Goal: Transaction & Acquisition: Obtain resource

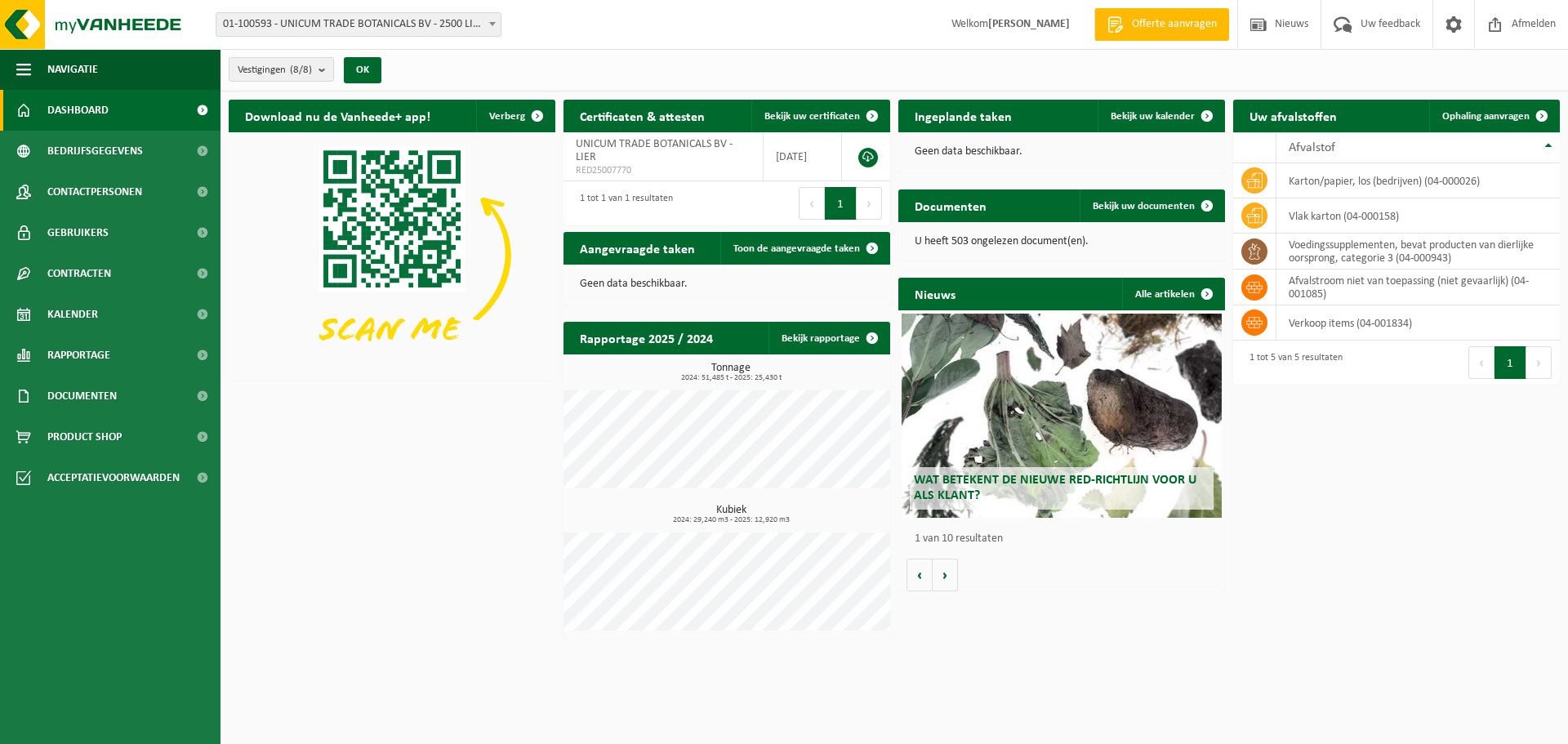
click at [1092, 148] on p "Geen data beschikbaar." at bounding box center [1061, 152] width 294 height 12
click at [1327, 243] on td "voedingssupplementen, bevat producten van dierlijke oorsprong, categorie 3 (04-…" at bounding box center [1419, 251] width 284 height 36
click at [1470, 121] on span "Ophaling aanvragen" at bounding box center [1485, 116] width 88 height 11
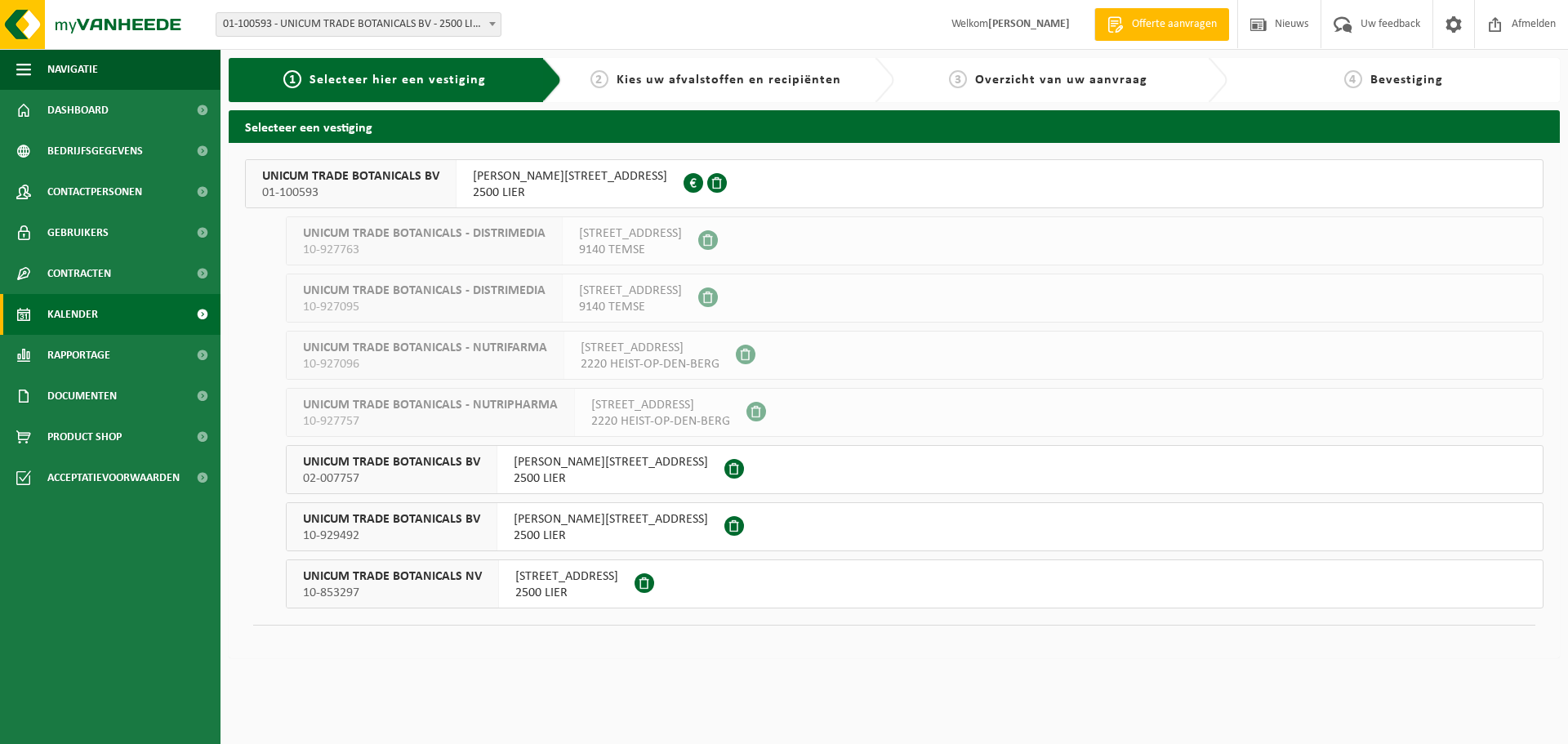
click at [119, 326] on link "Kalender" at bounding box center [110, 314] width 220 height 41
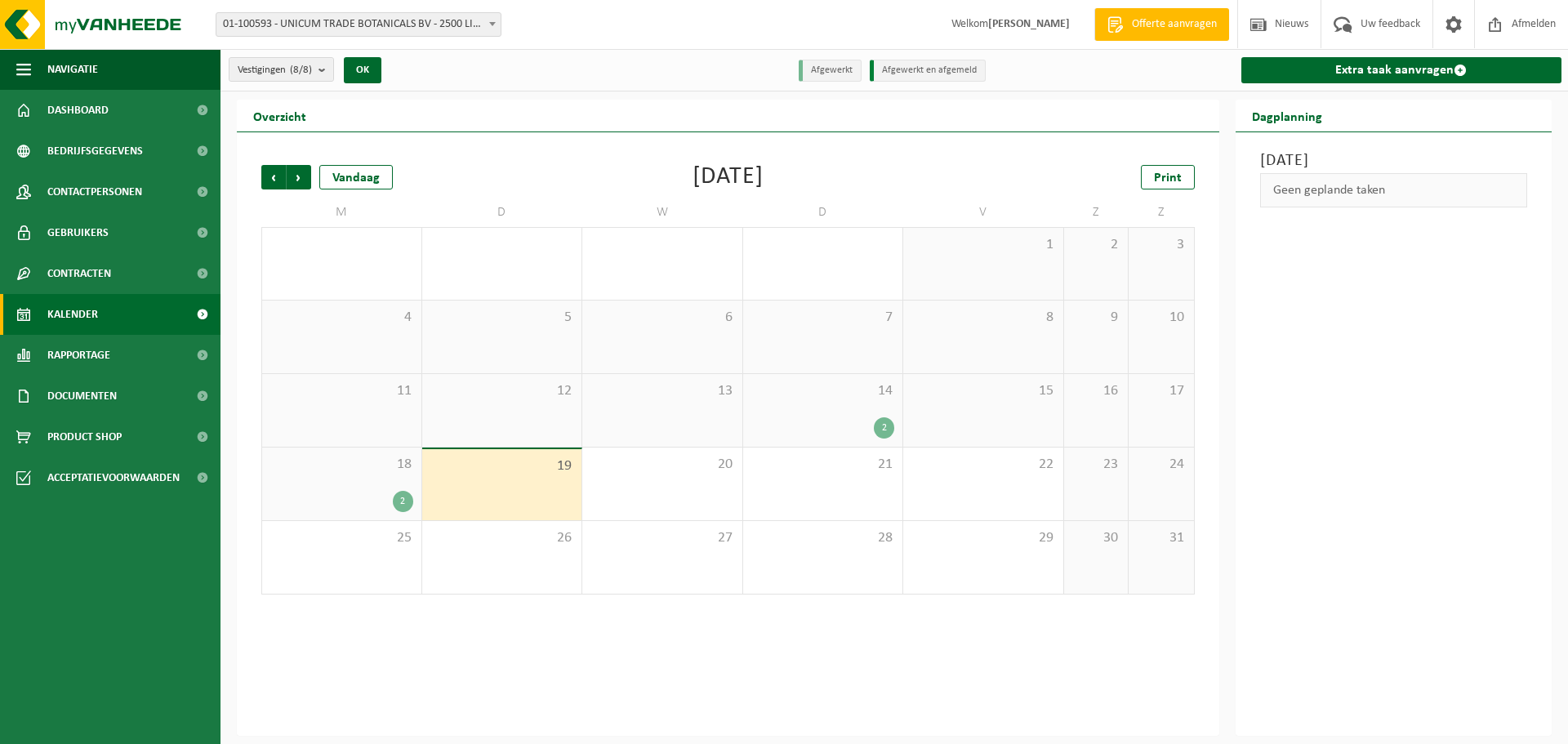
click at [492, 487] on div "19" at bounding box center [502, 484] width 160 height 71
click at [430, 497] on div "19" at bounding box center [502, 484] width 160 height 71
click at [366, 500] on div "2" at bounding box center [341, 500] width 143 height 21
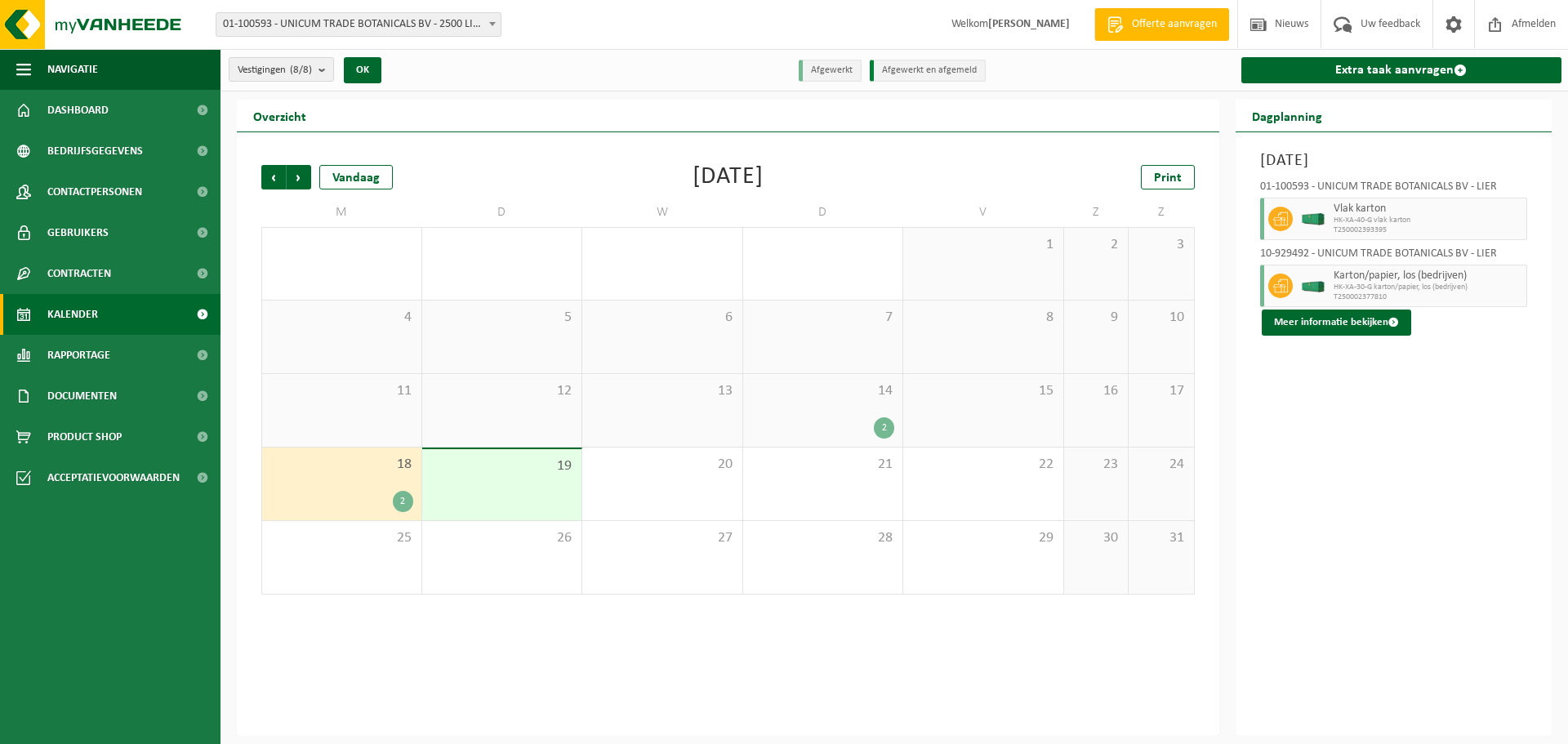
click at [503, 482] on div "19" at bounding box center [502, 484] width 160 height 71
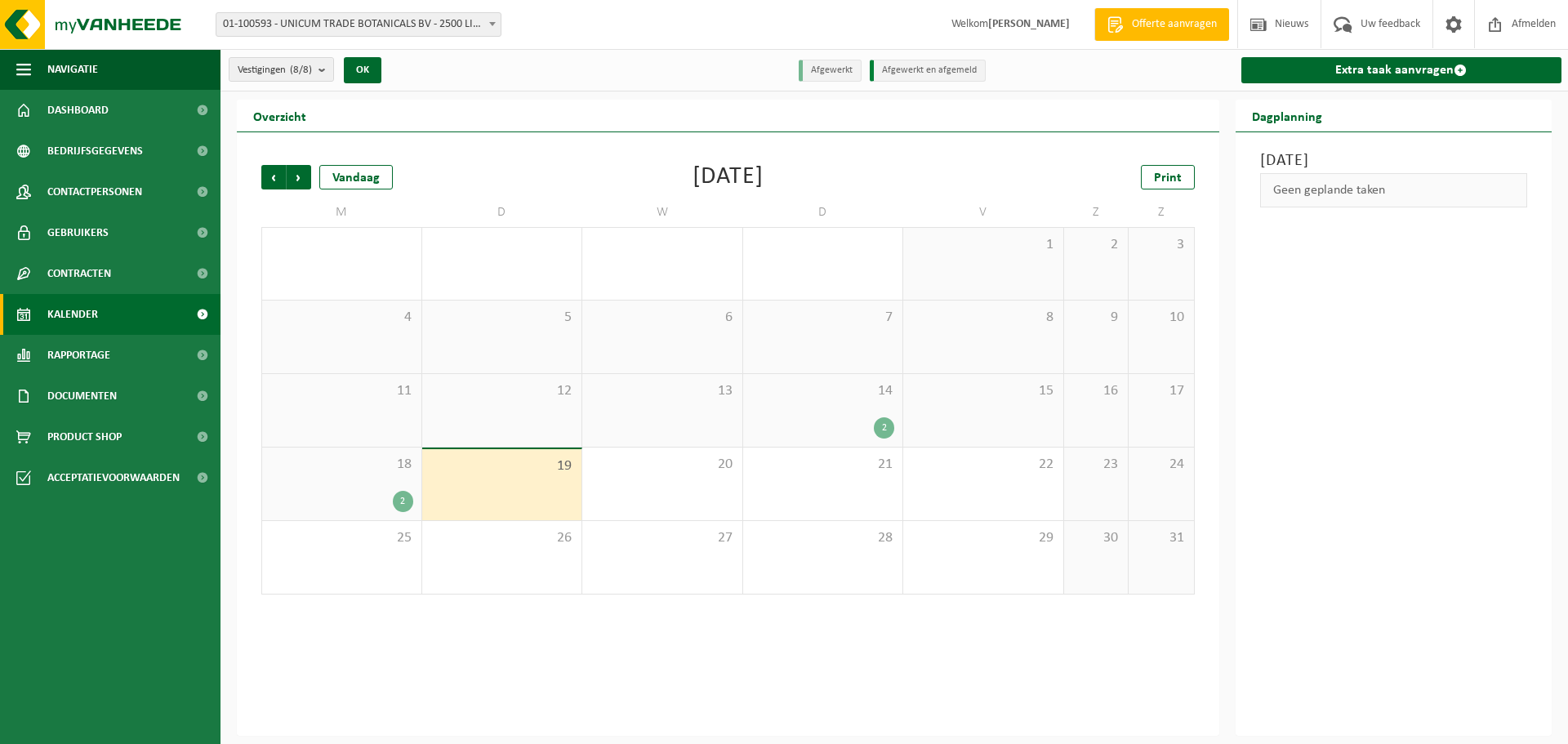
click at [870, 404] on div "14 2" at bounding box center [824, 410] width 160 height 73
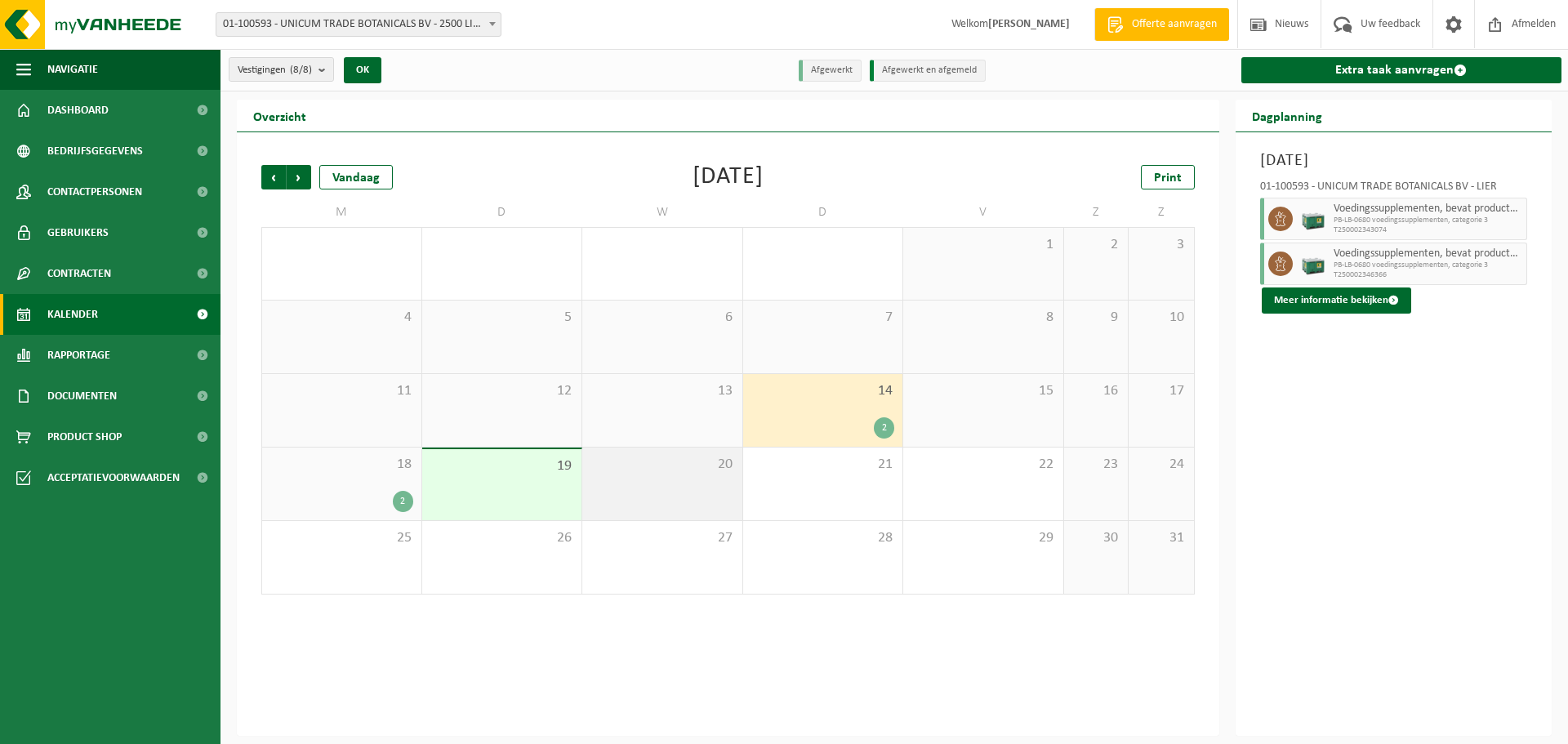
click at [596, 475] on div "20" at bounding box center [663, 483] width 160 height 73
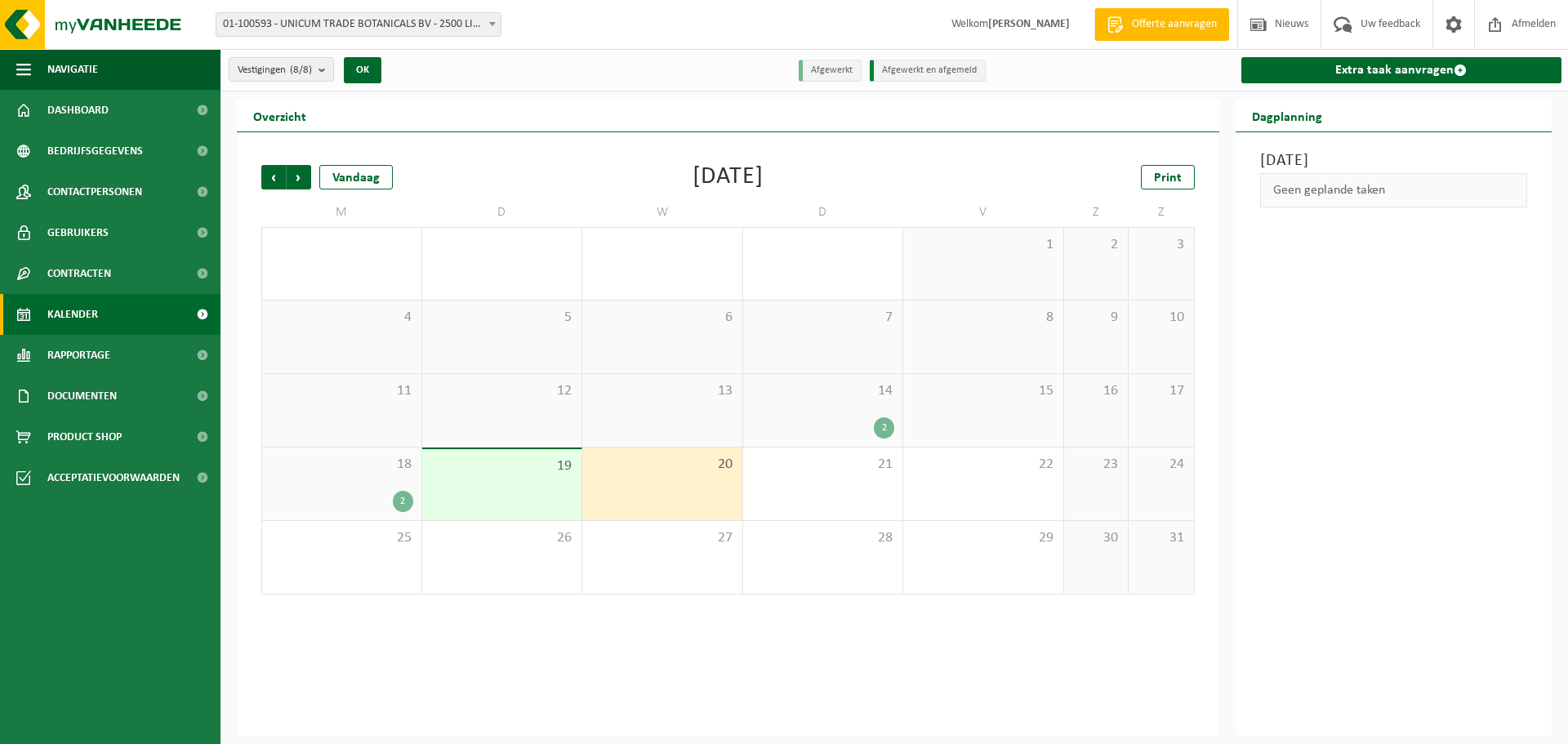
click at [633, 469] on span "20" at bounding box center [663, 465] width 144 height 18
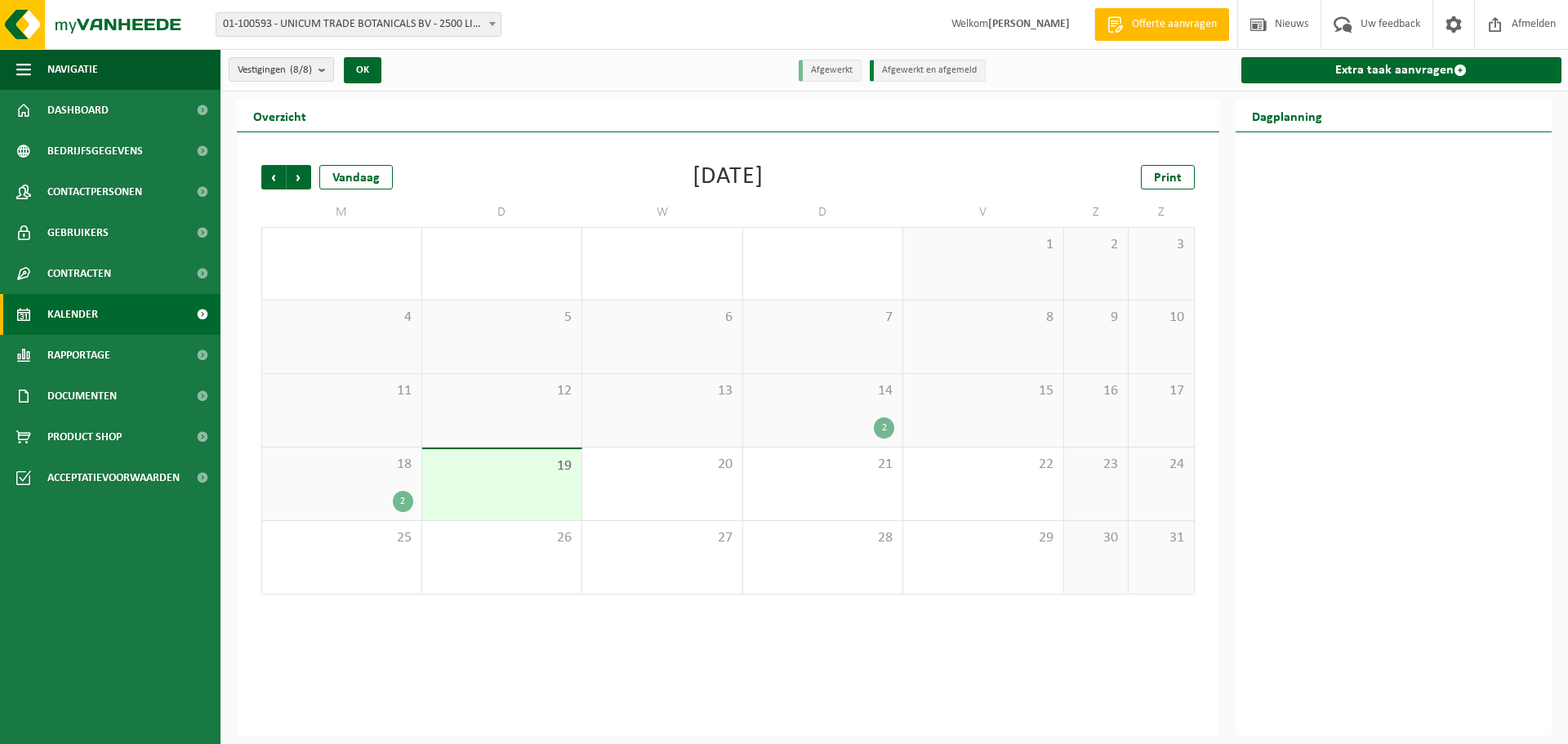
click at [479, 470] on span "19" at bounding box center [502, 466] width 144 height 18
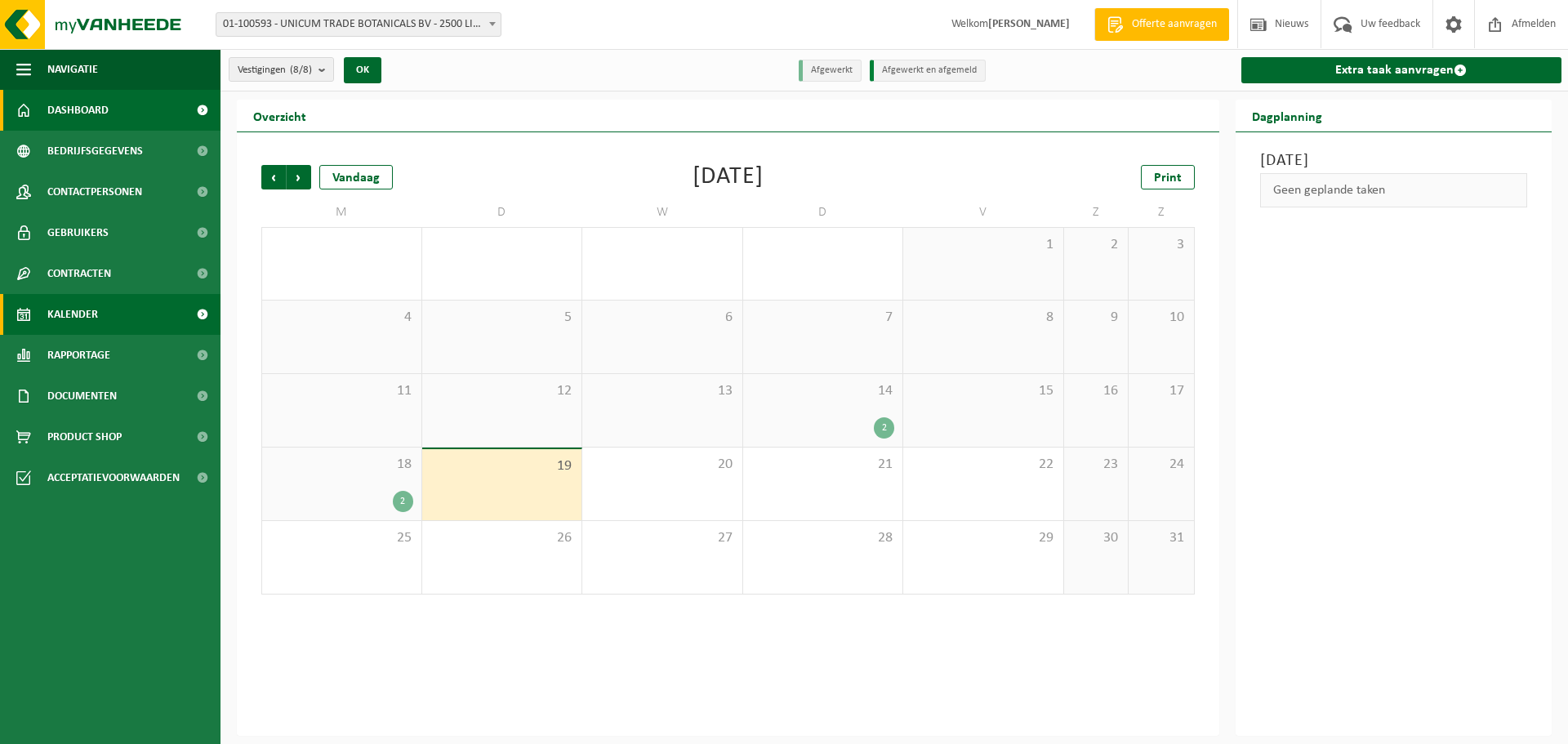
click at [80, 111] on span "Dashboard" at bounding box center [78, 110] width 61 height 41
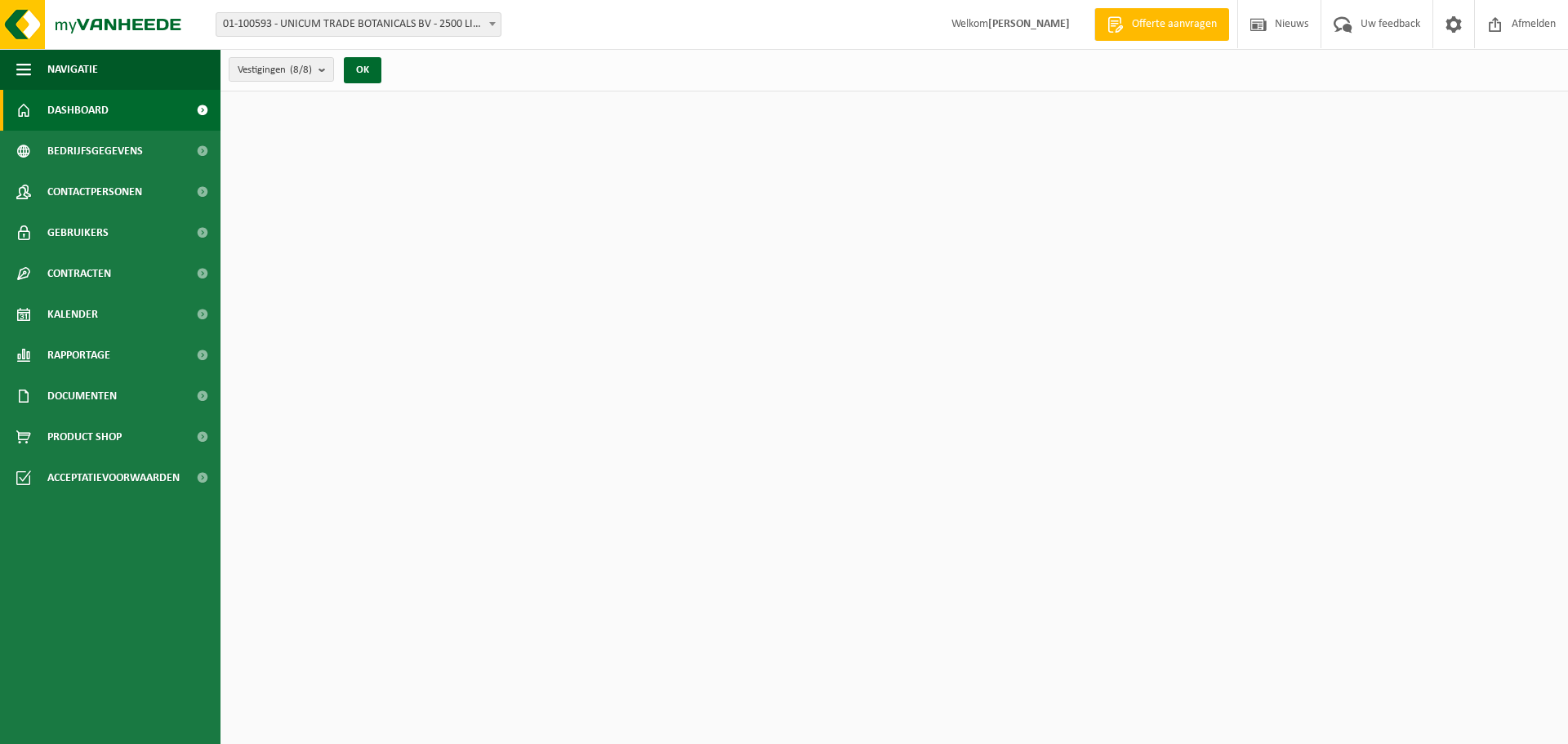
click at [386, 38] on div "Vestiging: 01-100593 - UNICUM TRADE BOTANICALS BV - 2500 LIER, JOSEPH VAN INSTR…" at bounding box center [784, 25] width 1568 height 50
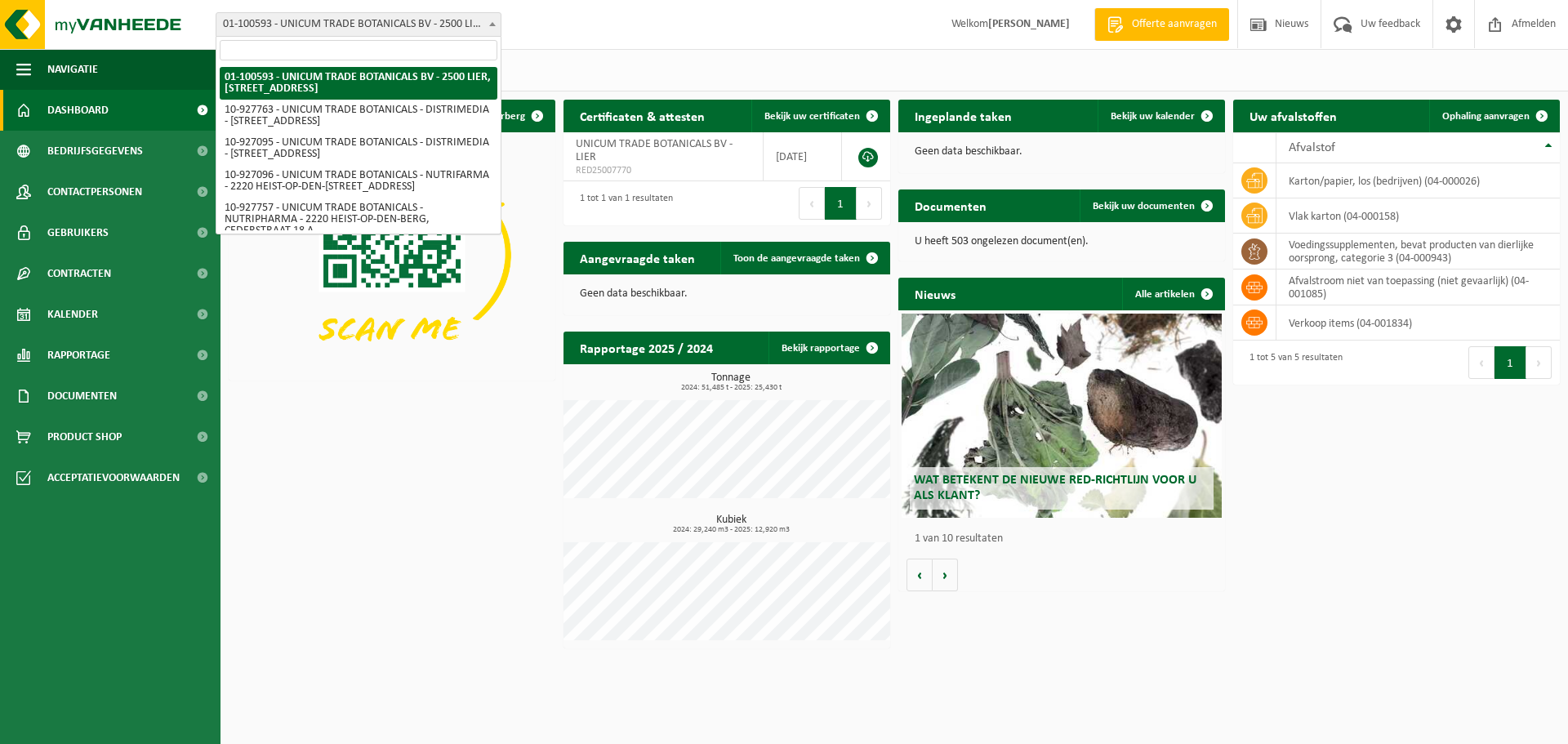
click at [401, 13] on span "01-100593 - UNICUM TRADE BOTANICALS BV - 2500 LIER, [STREET_ADDRESS]" at bounding box center [358, 24] width 285 height 23
click at [1403, 651] on div "Download nu de Vanheede+ app! Verberg Certificaten & attesten Bekijk uw certifi…" at bounding box center [894, 374] width 1339 height 565
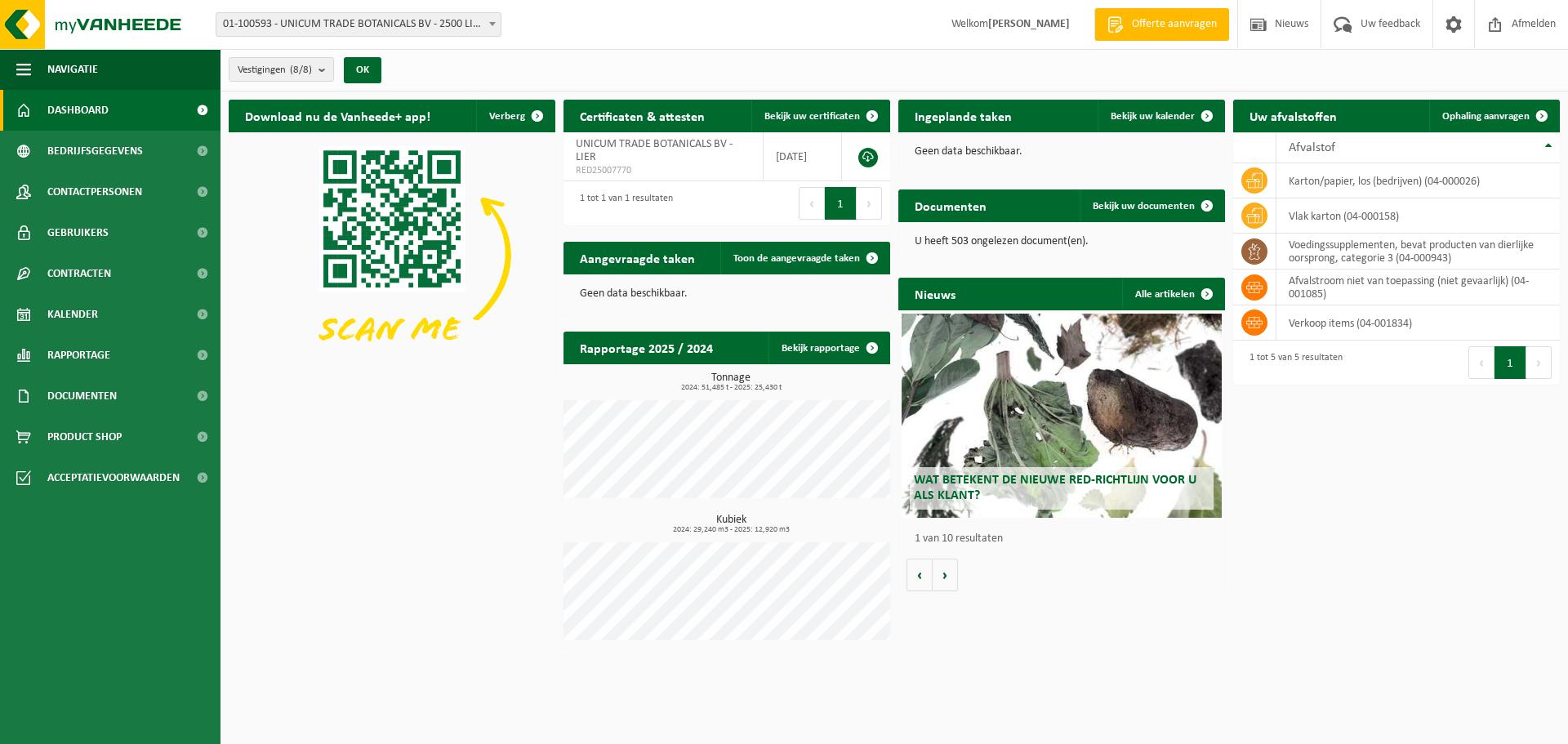
click at [1407, 482] on div "Download nu de Vanheede+ app! Verberg Certificaten & attesten Bekijk uw certifi…" at bounding box center [894, 374] width 1339 height 565
click at [104, 309] on link "Kalender" at bounding box center [110, 314] width 220 height 41
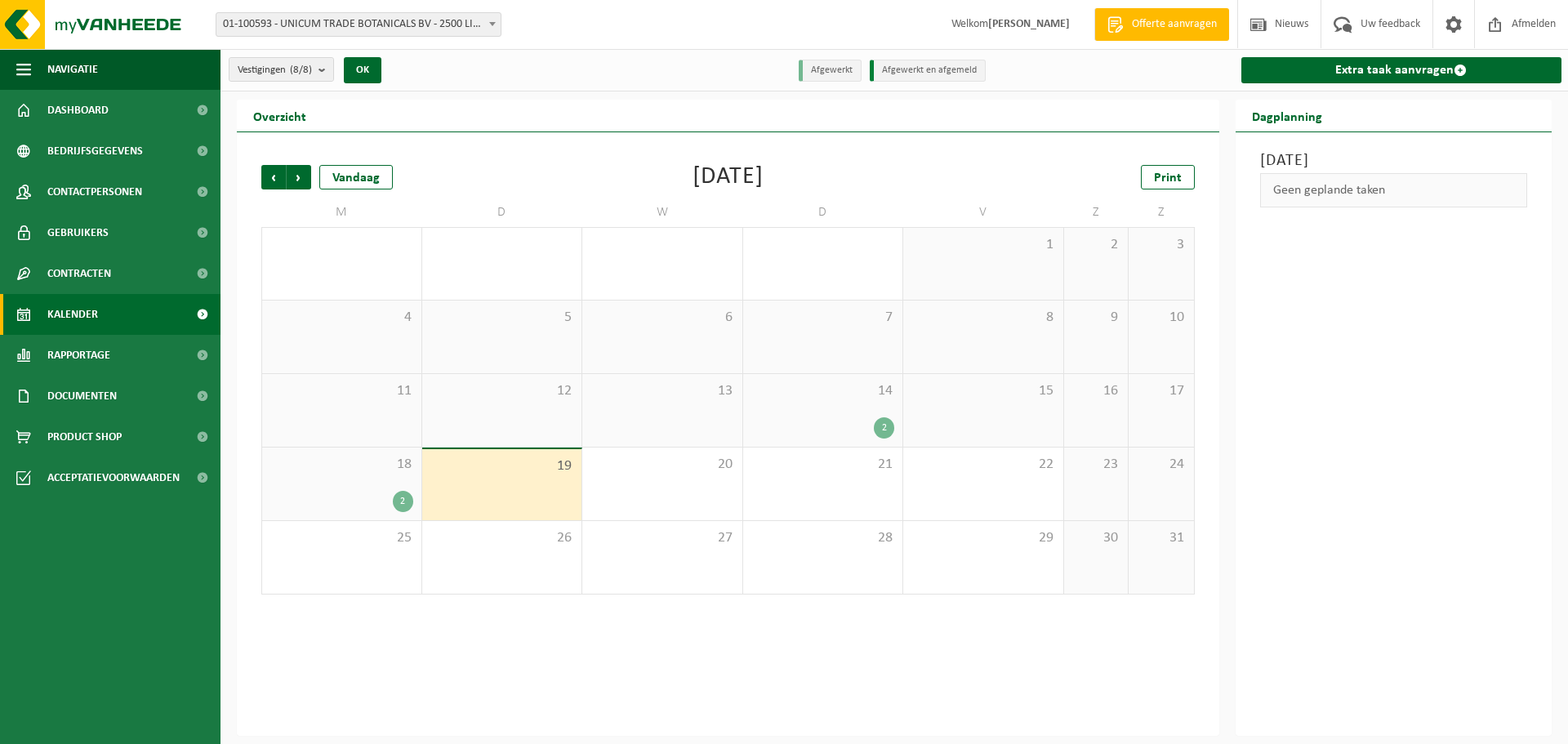
click at [458, 463] on span "19" at bounding box center [502, 466] width 144 height 18
click at [505, 481] on div "19" at bounding box center [502, 484] width 160 height 71
click at [435, 22] on span "01-100593 - UNICUM TRADE BOTANICALS BV - 2500 LIER, [STREET_ADDRESS]" at bounding box center [358, 24] width 285 height 23
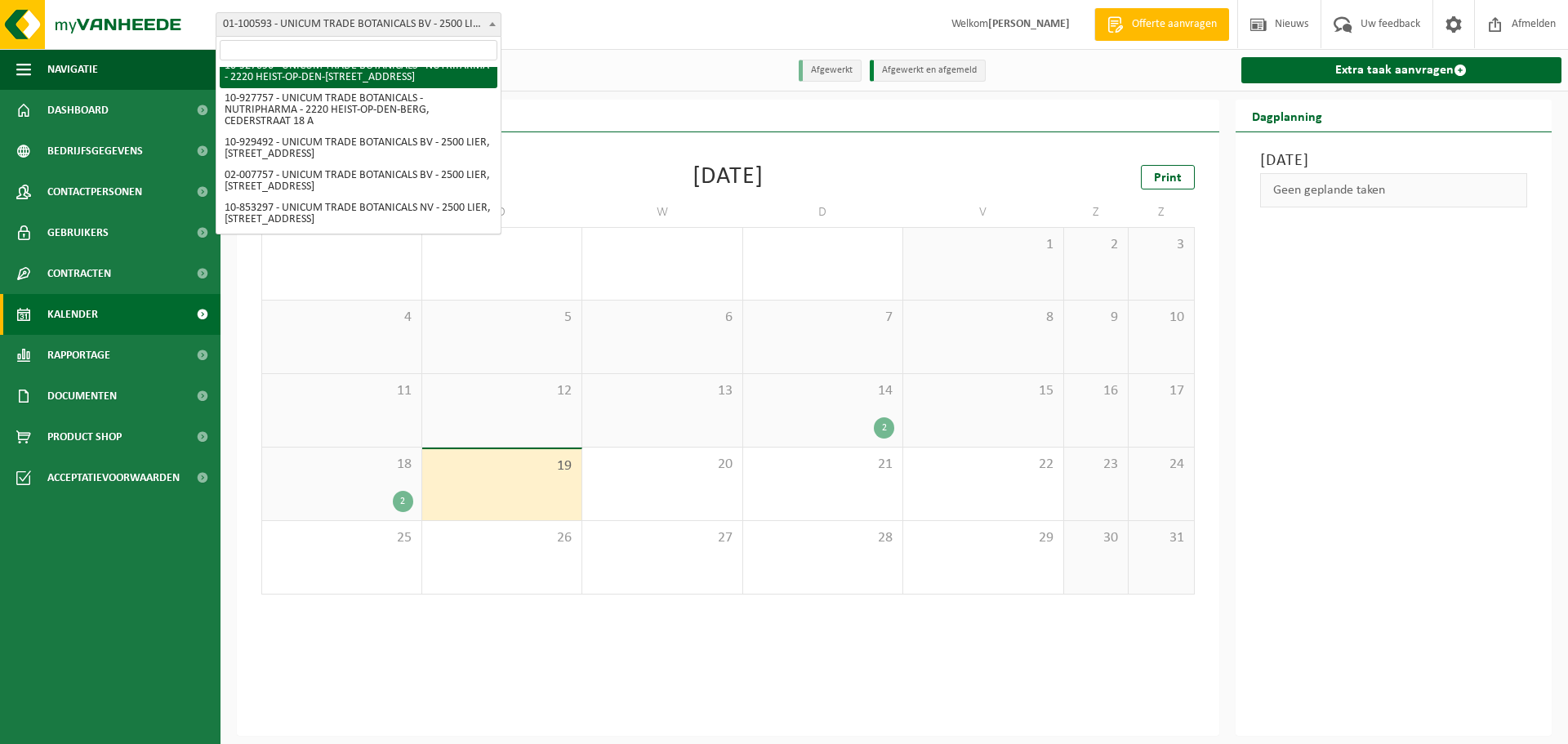
scroll to position [121, 0]
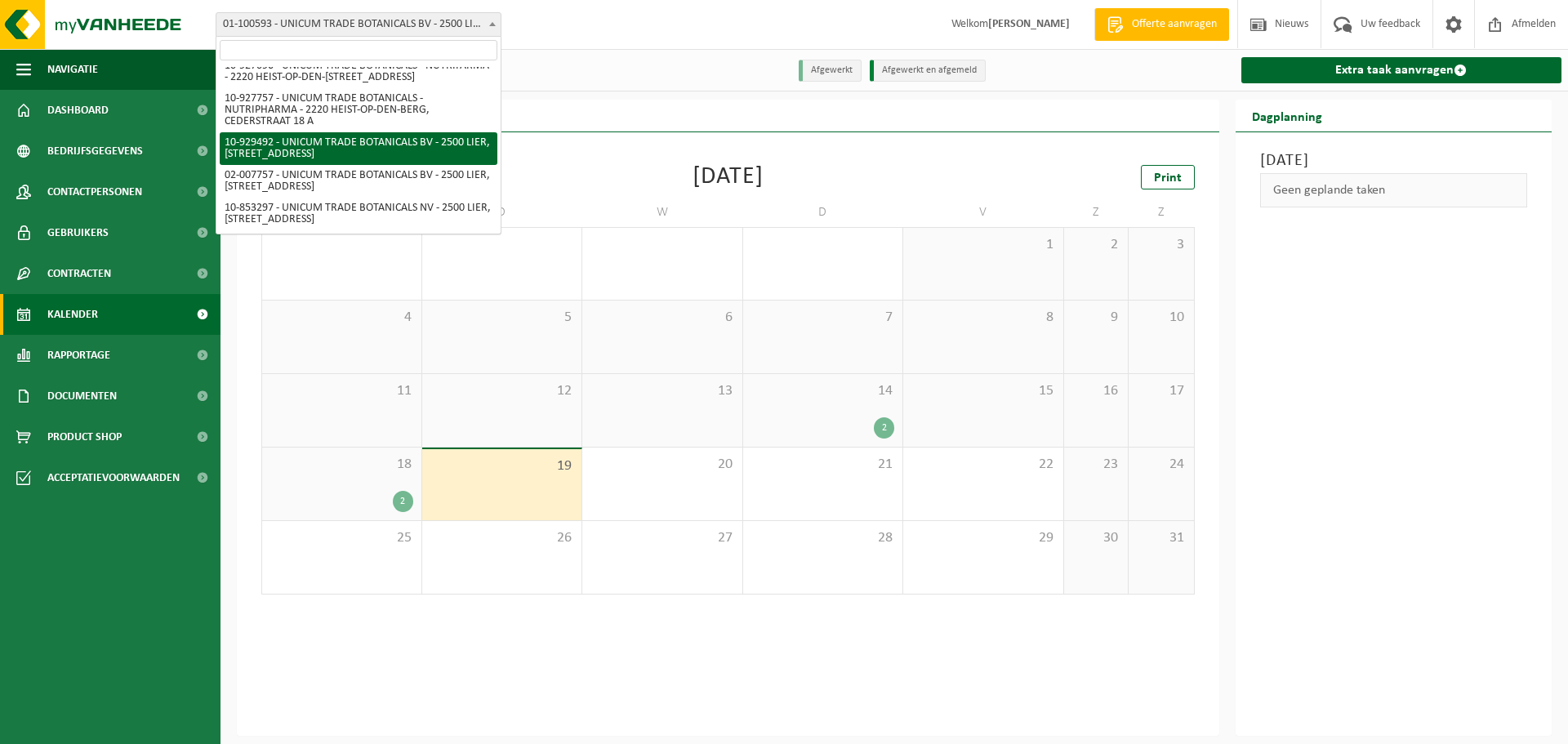
select select "134007"
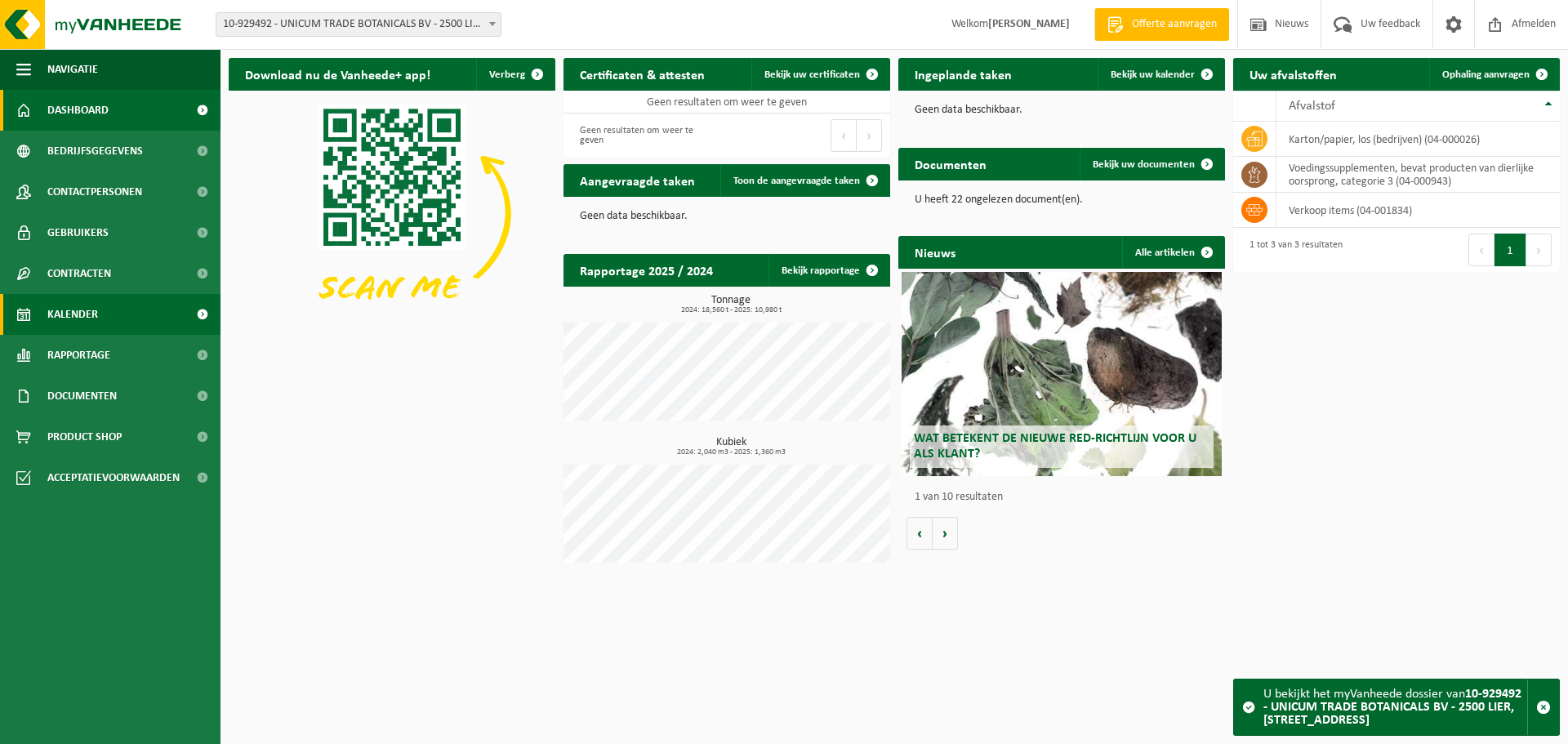
click at [94, 319] on span "Kalender" at bounding box center [73, 314] width 51 height 41
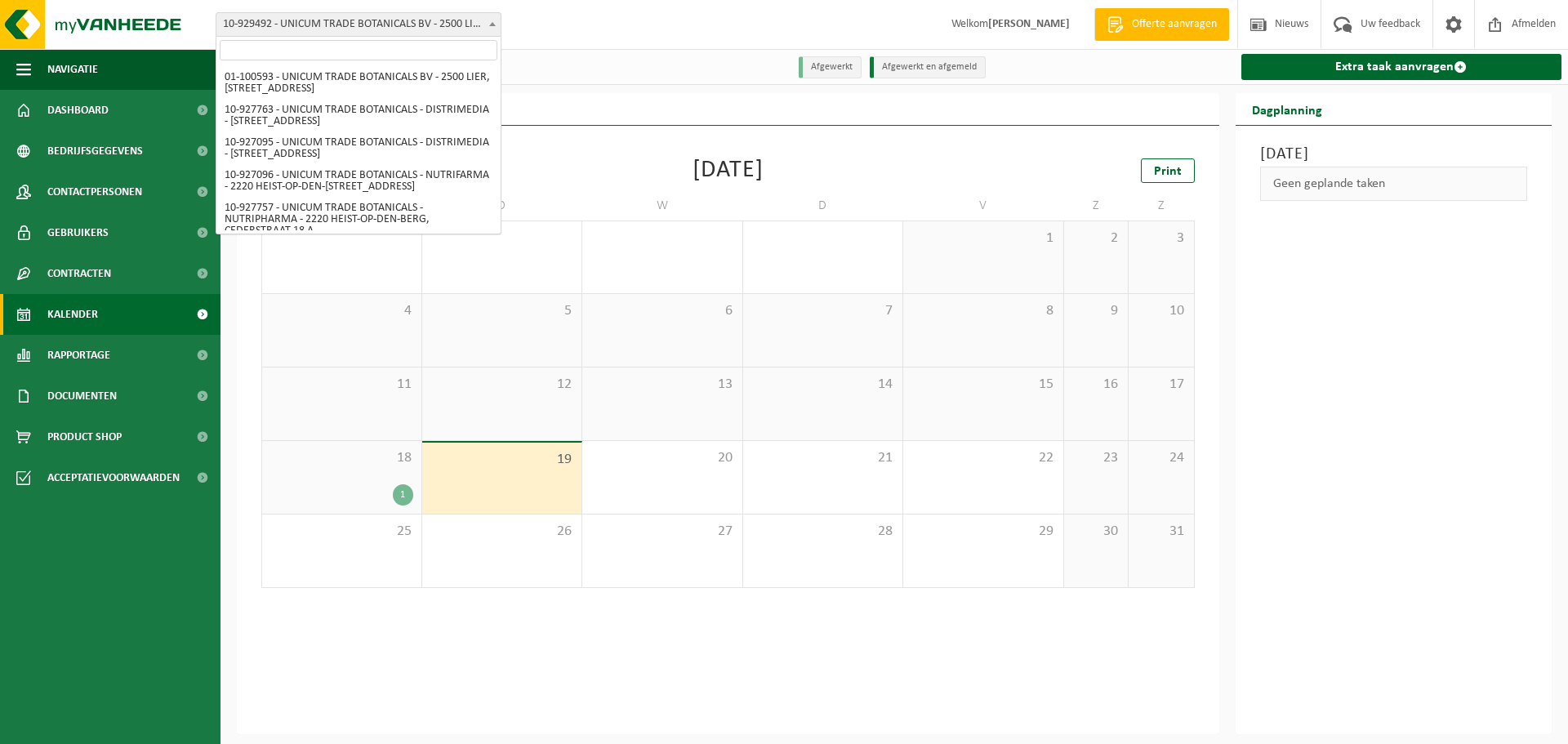
click at [344, 27] on span "10-929492 - UNICUM TRADE BOTANICALS BV - 2500 LIER, [STREET_ADDRESS]" at bounding box center [358, 24] width 285 height 23
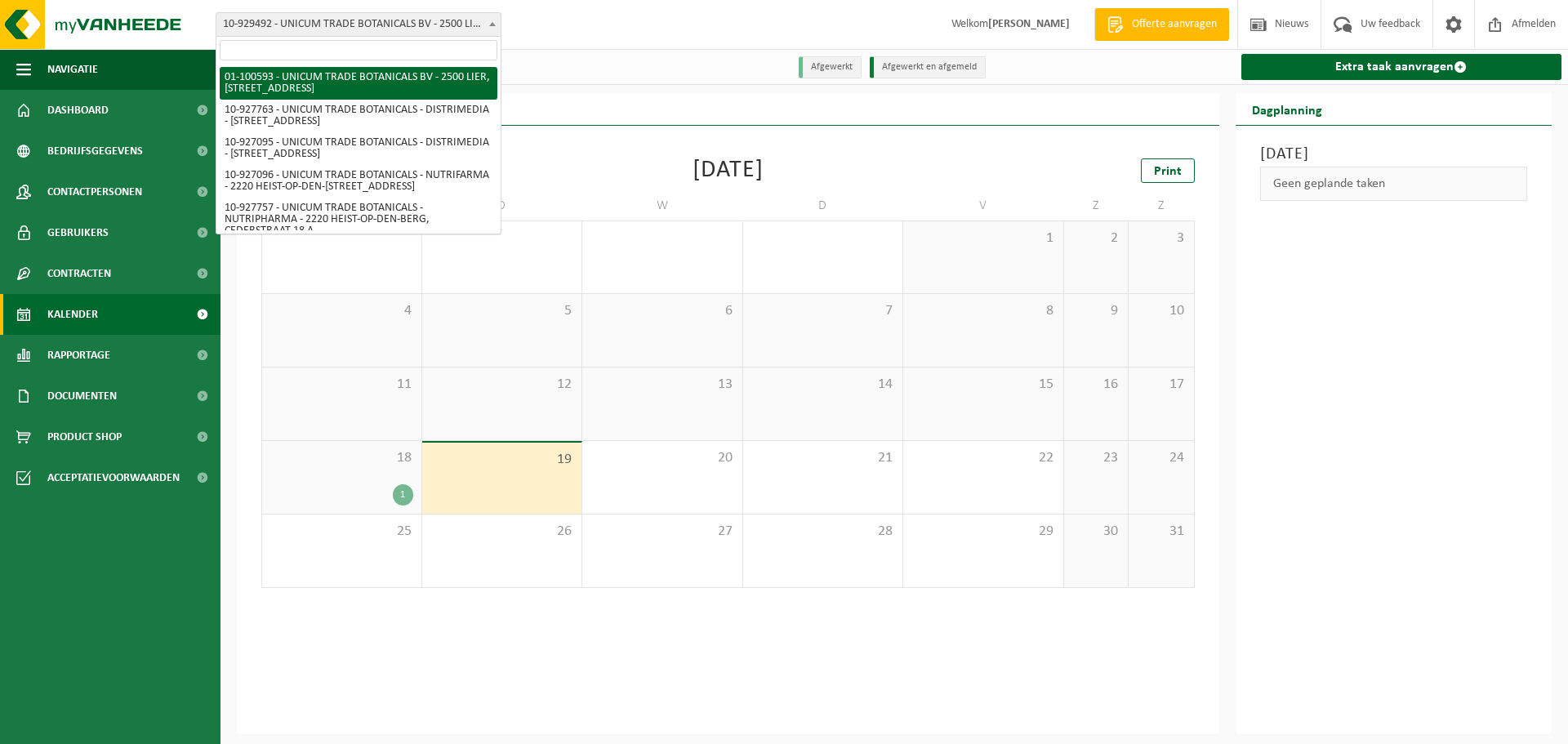
select select "10054"
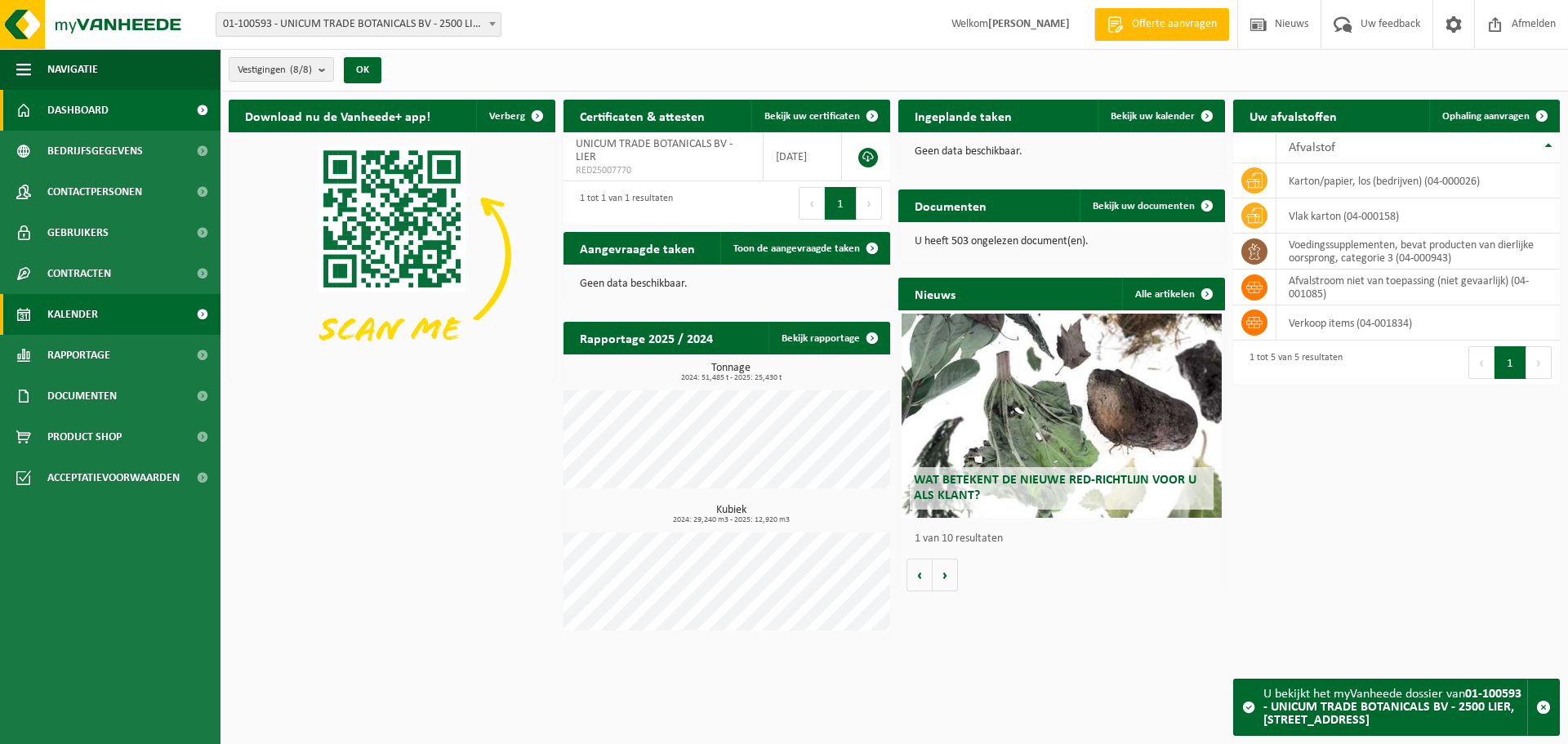
click at [56, 296] on span "Kalender" at bounding box center [73, 314] width 51 height 41
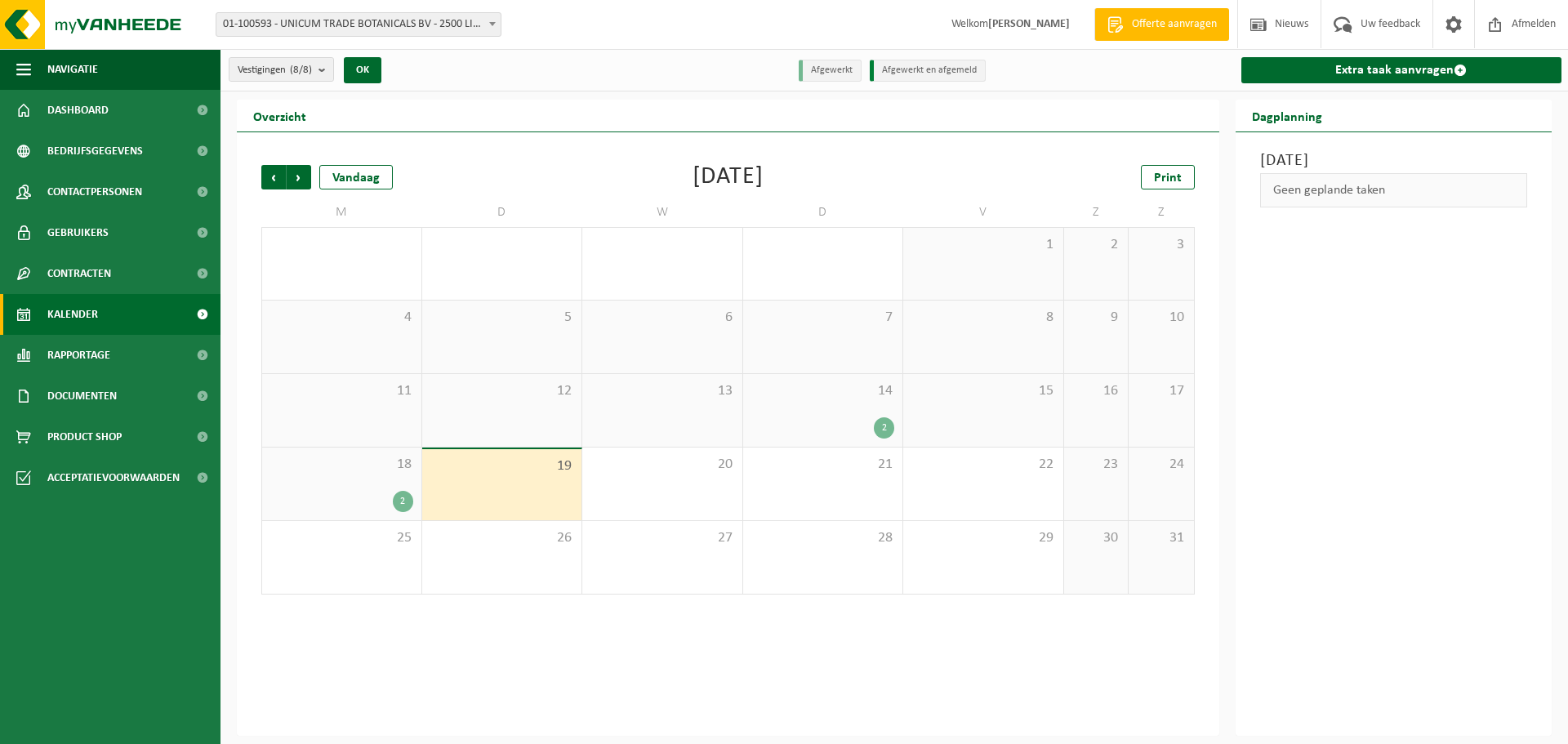
click at [875, 422] on div "2" at bounding box center [884, 427] width 20 height 21
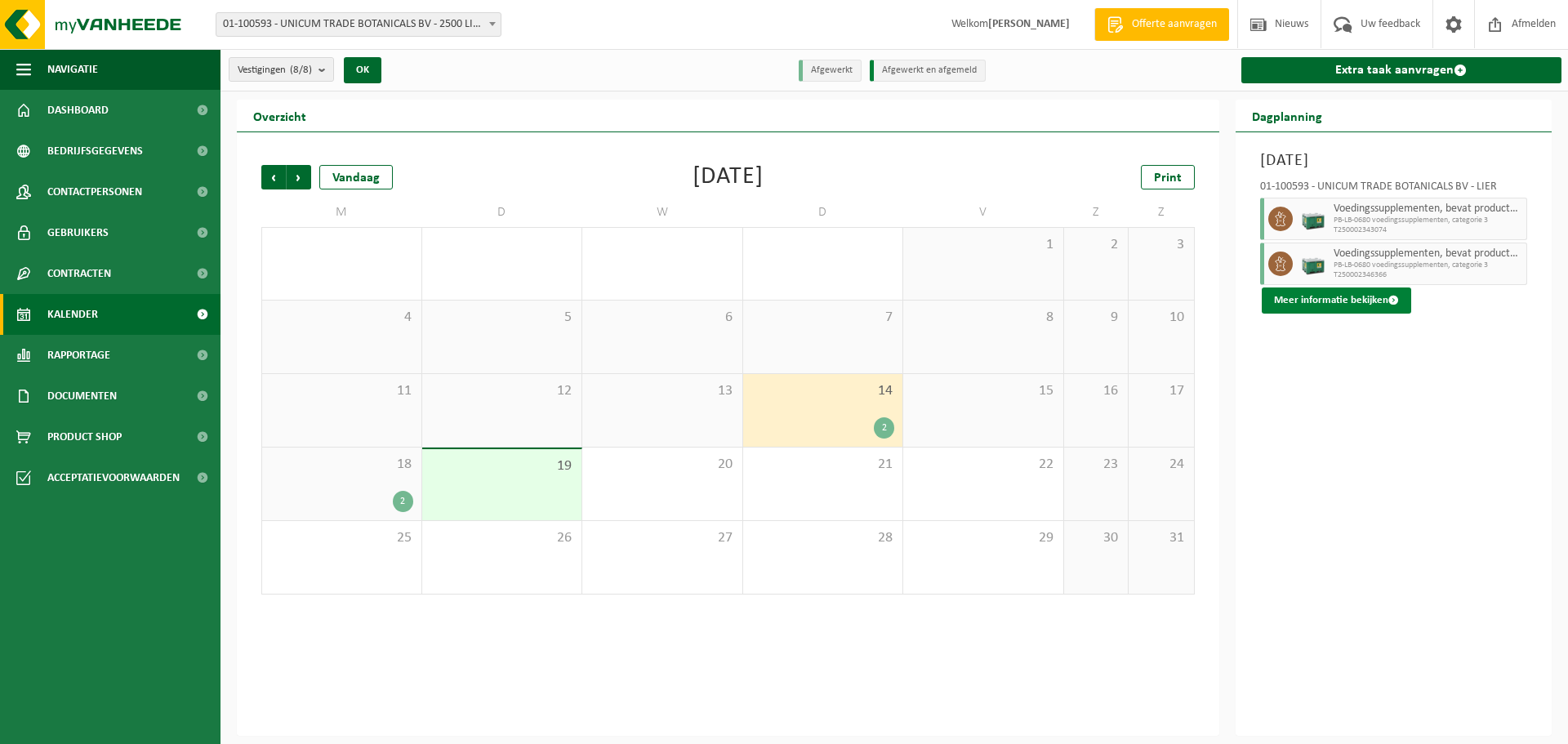
click at [1356, 297] on button "Meer informatie bekijken" at bounding box center [1336, 299] width 149 height 26
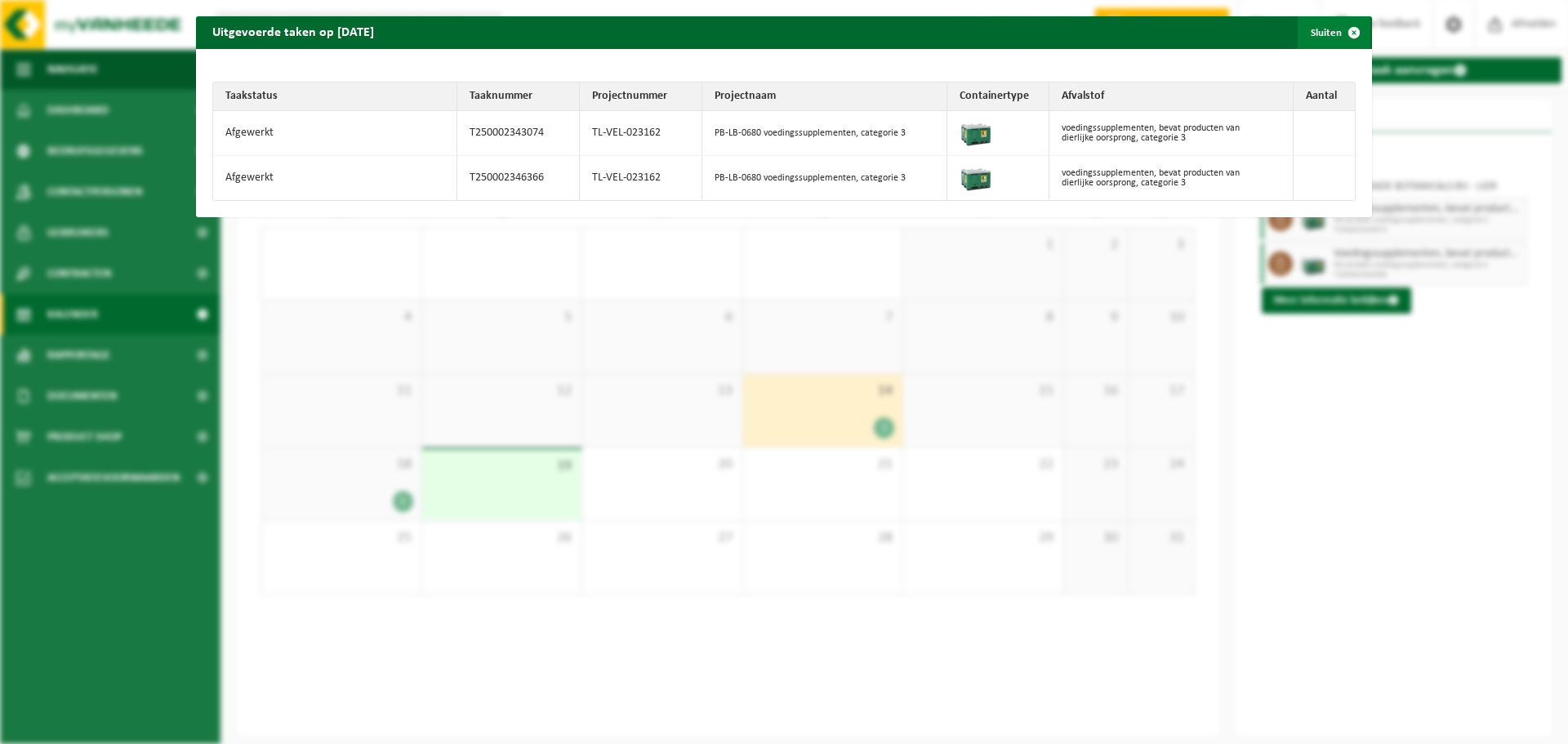
click at [1338, 28] on span "button" at bounding box center [1354, 33] width 33 height 33
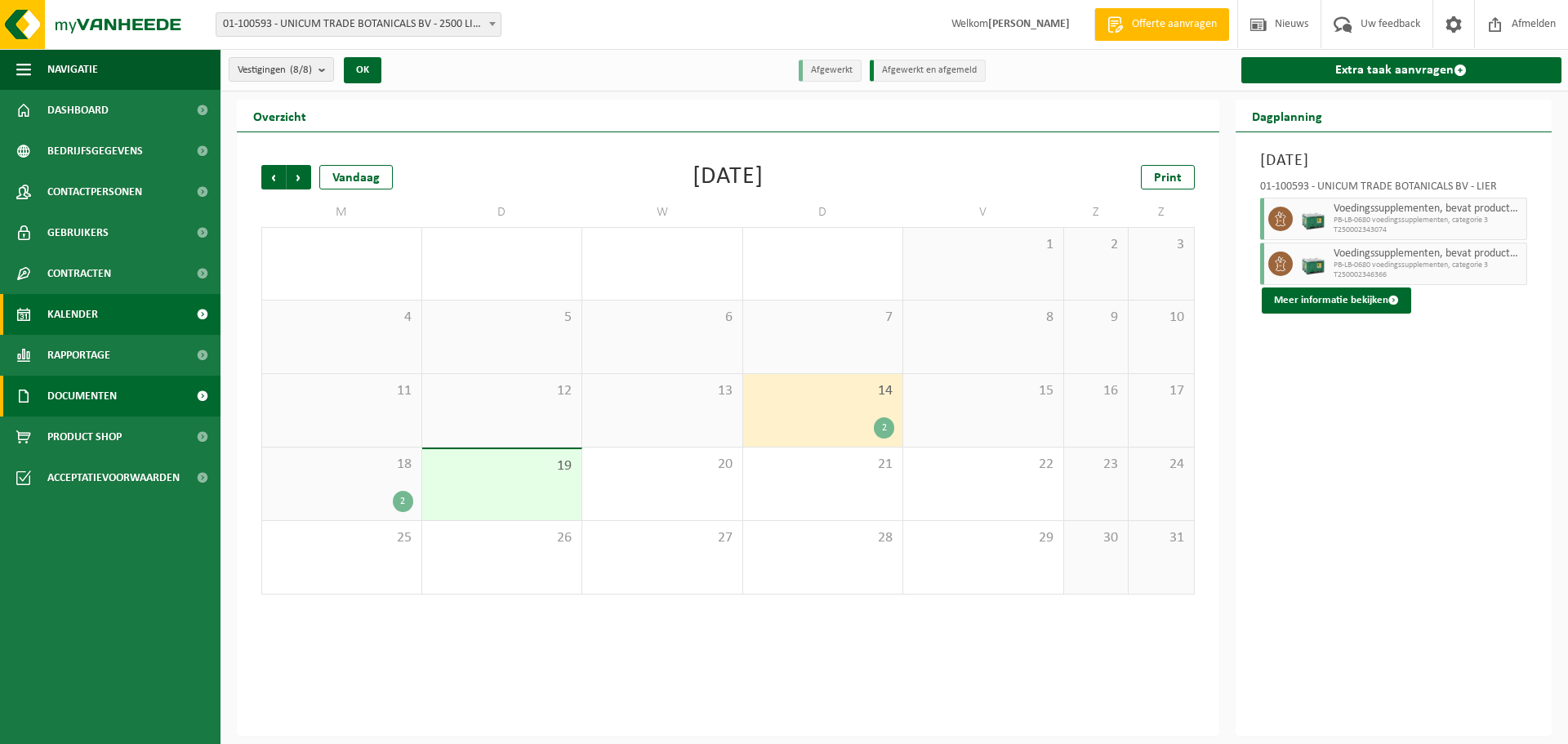
click at [87, 400] on span "Documenten" at bounding box center [82, 395] width 69 height 41
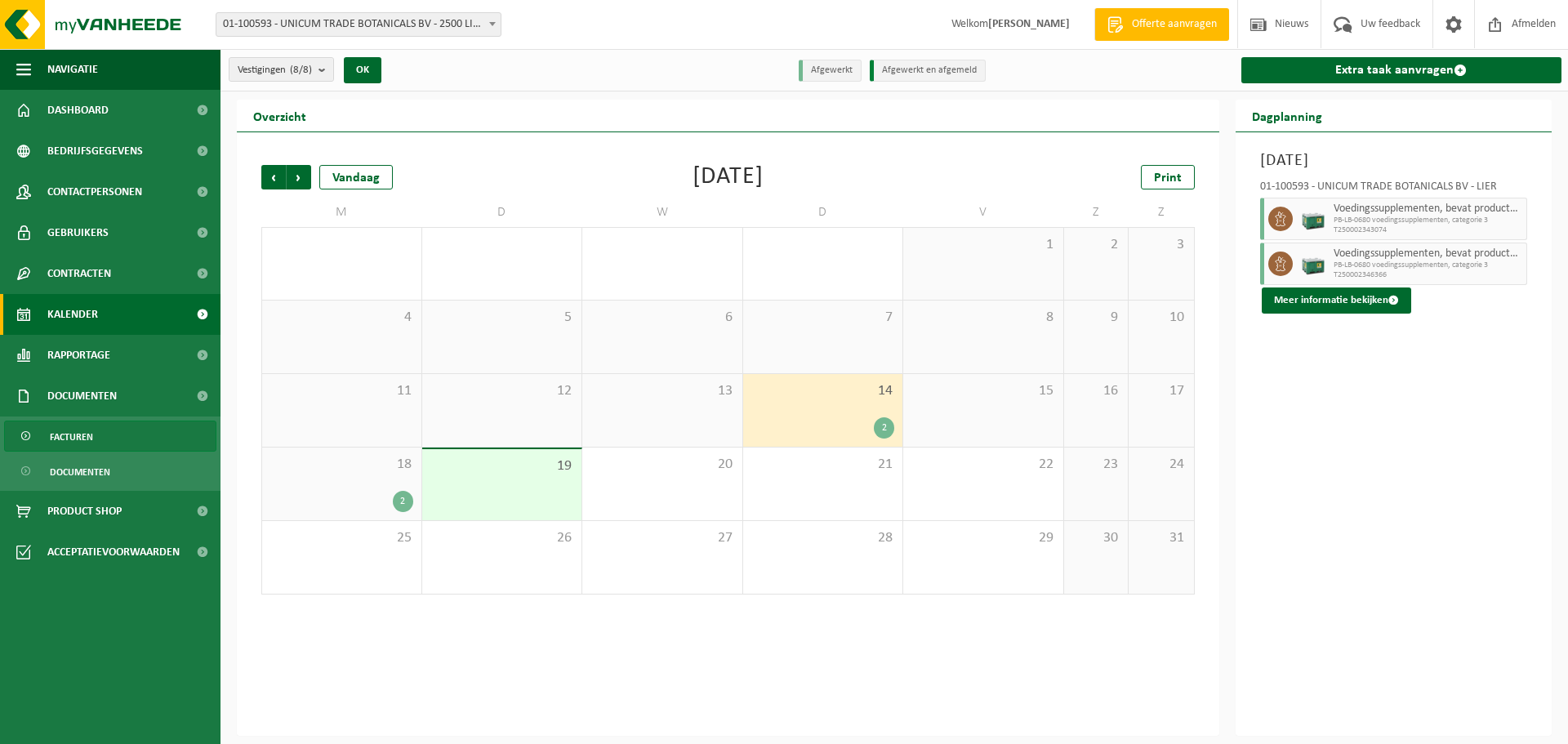
click at [120, 442] on link "Facturen" at bounding box center [110, 435] width 212 height 31
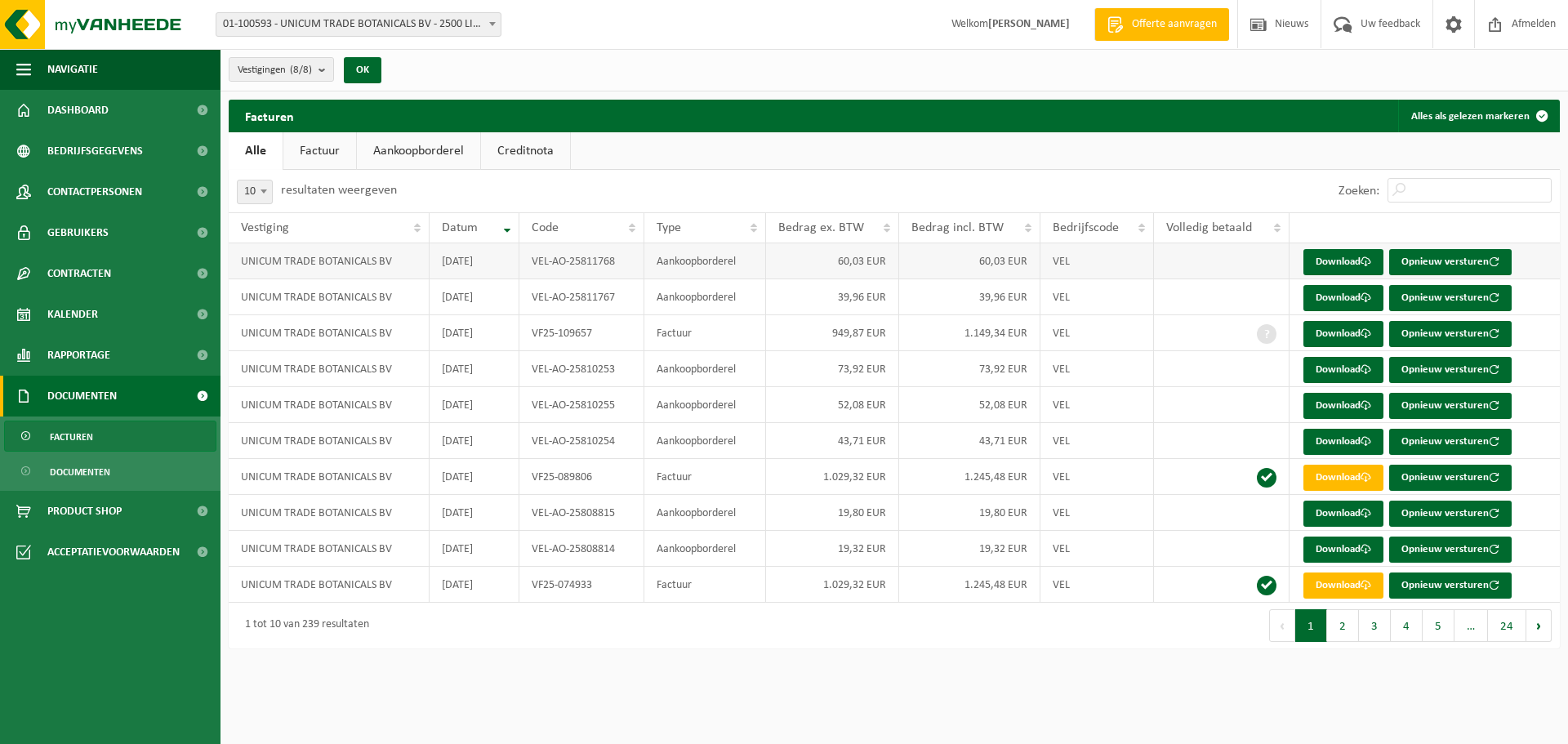
click at [744, 262] on td "Aankoopborderel" at bounding box center [705, 261] width 122 height 36
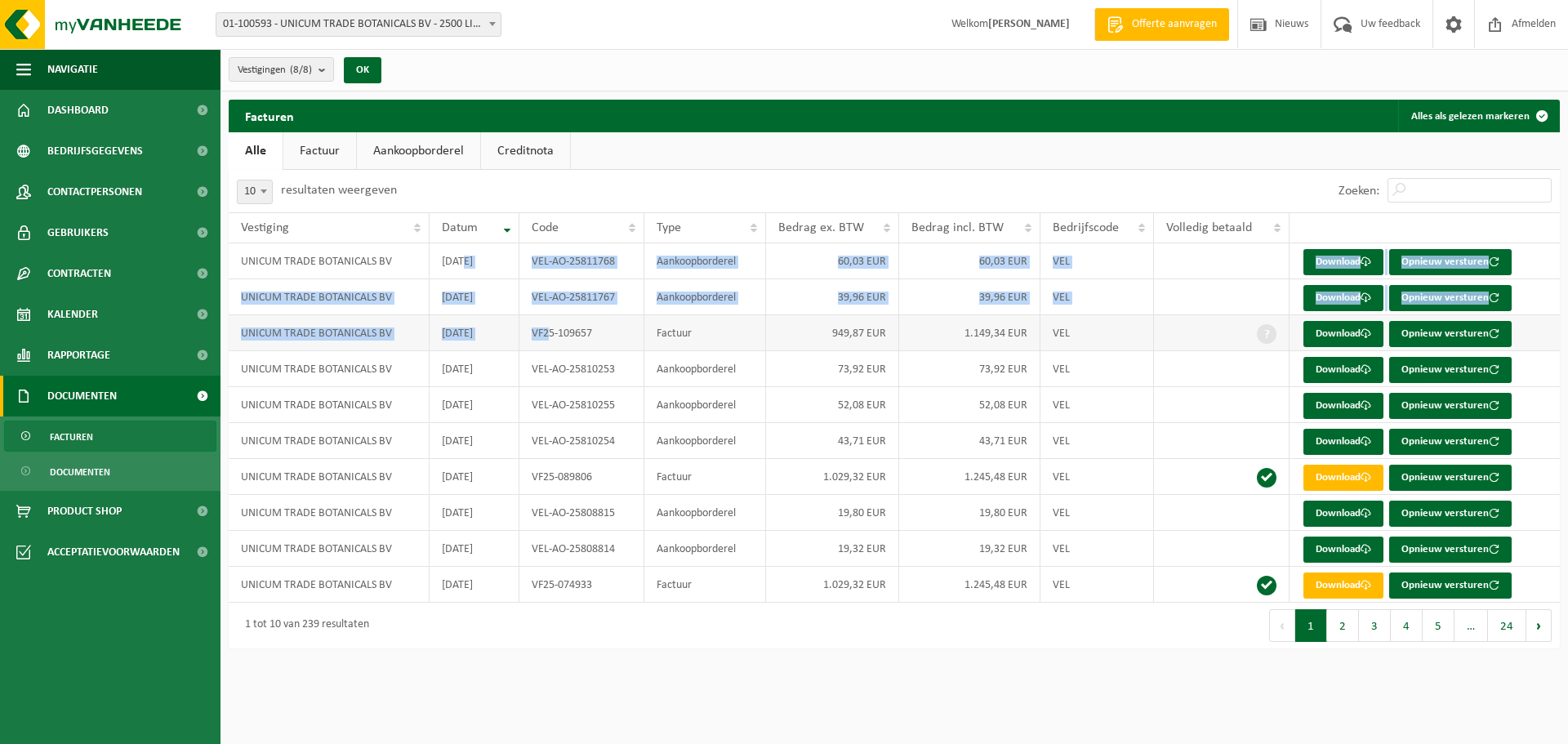
drag, startPoint x: 462, startPoint y: 272, endPoint x: 548, endPoint y: 319, distance: 98.0
click at [548, 319] on tbody "UNICUM TRADE BOTANICALS BV 2025-08-12 VEL-AO-25811768 Aankoopborderel 60,03 EUR…" at bounding box center [894, 423] width 1331 height 359
click at [679, 309] on td "Aankoopborderel" at bounding box center [705, 297] width 122 height 36
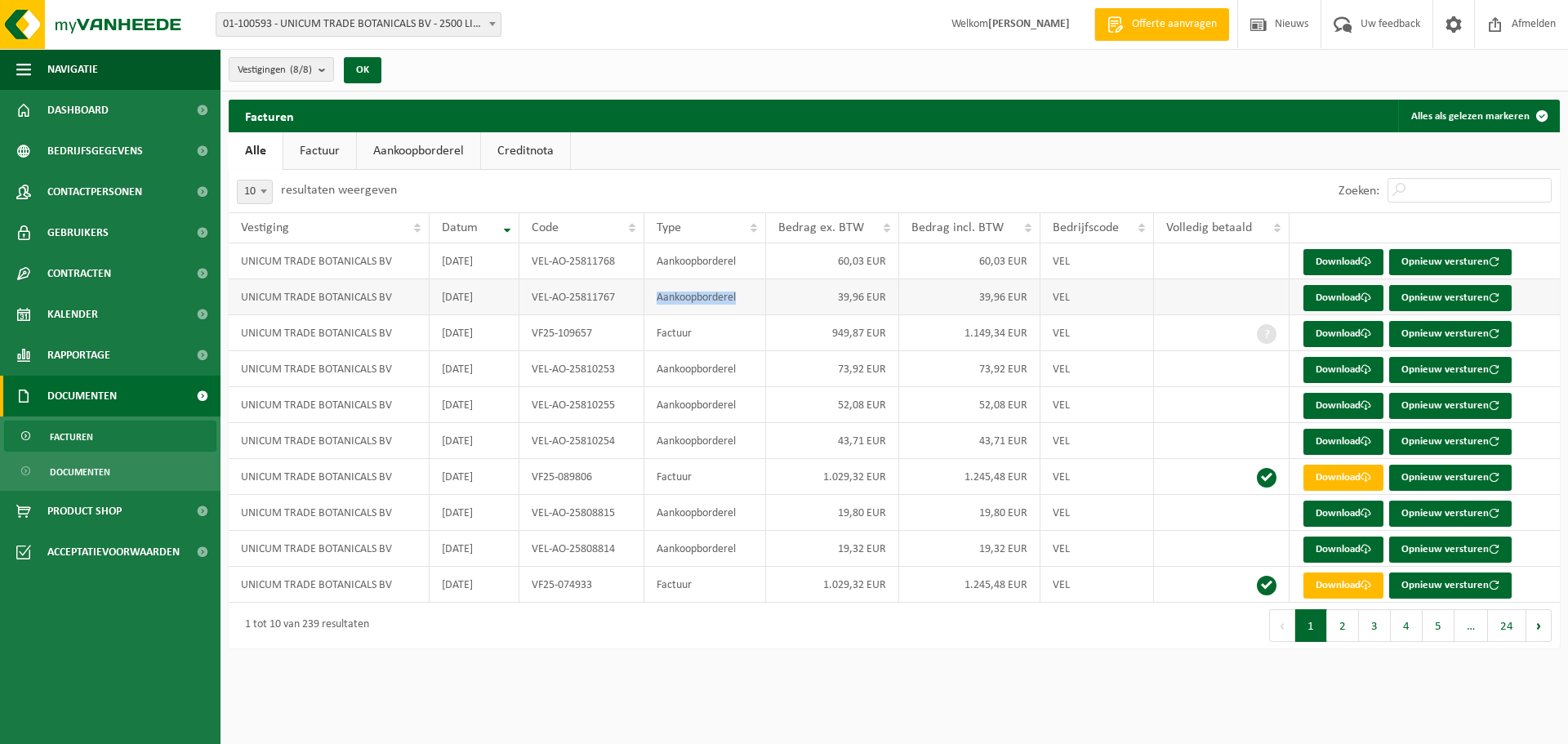
drag, startPoint x: 649, startPoint y: 299, endPoint x: 761, endPoint y: 292, distance: 112.2
click at [761, 292] on td "Aankoopborderel" at bounding box center [705, 297] width 122 height 36
click at [747, 345] on td "Factuur" at bounding box center [705, 333] width 122 height 36
drag, startPoint x: 504, startPoint y: 304, endPoint x: 386, endPoint y: 287, distance: 119.2
click at [489, 304] on td "2025-08-12" at bounding box center [475, 297] width 90 height 36
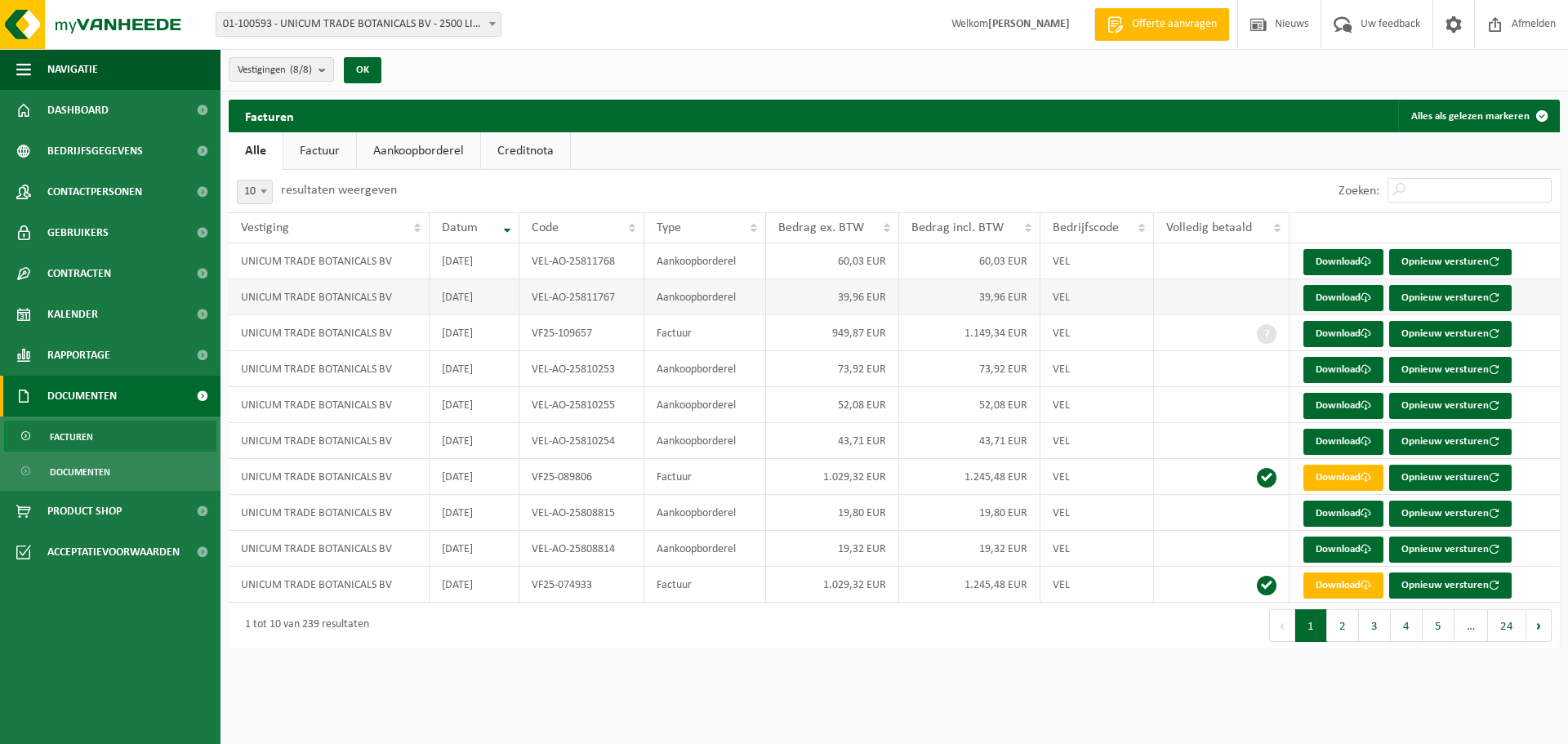
click at [386, 287] on td "UNICUM TRADE BOTANICALS BV" at bounding box center [329, 297] width 201 height 36
click at [426, 286] on td "UNICUM TRADE BOTANICALS BV" at bounding box center [329, 297] width 201 height 36
click at [1349, 267] on link "Download" at bounding box center [1344, 261] width 80 height 26
click at [94, 199] on span "Contactpersonen" at bounding box center [95, 192] width 95 height 41
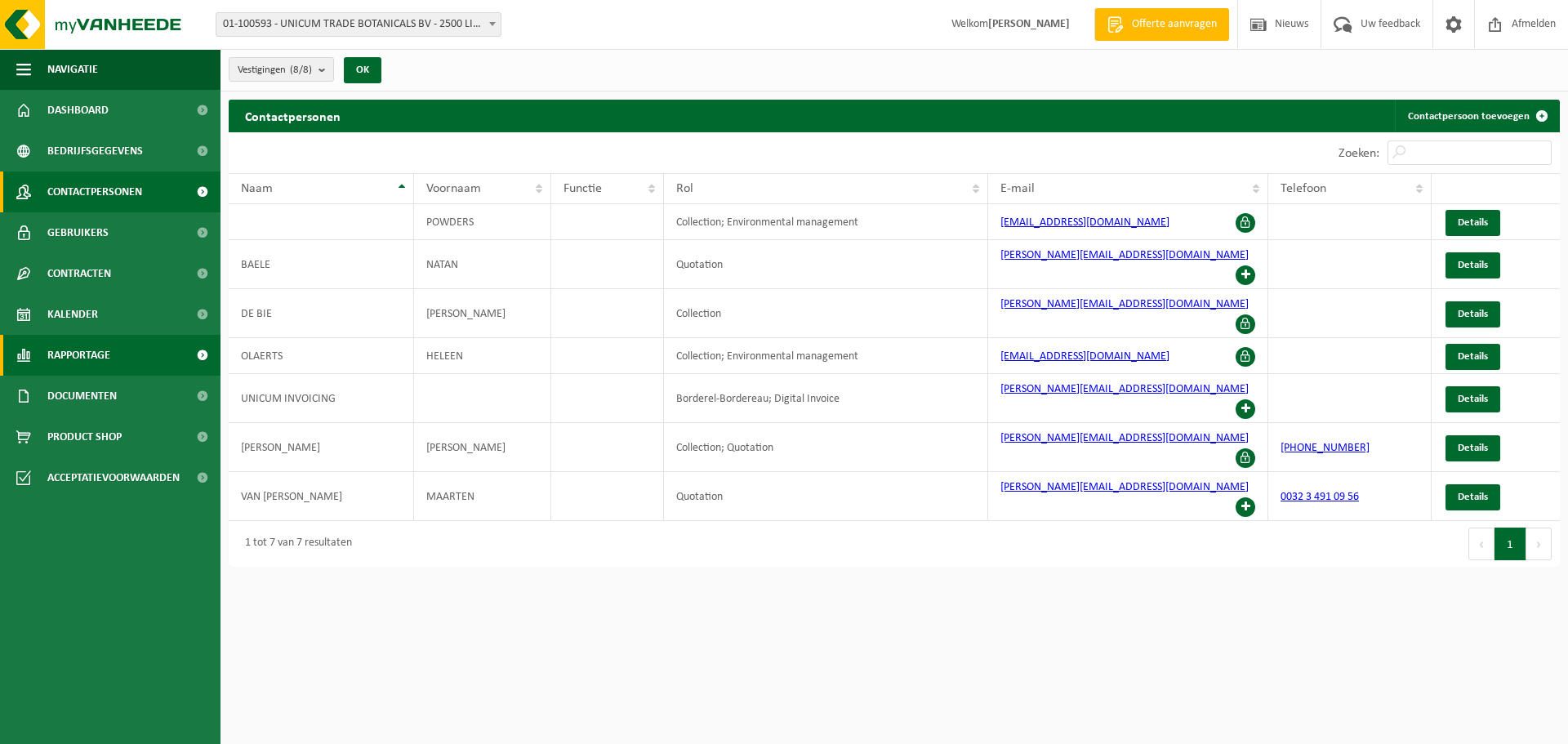
click at [68, 349] on span "Rapportage" at bounding box center [78, 354] width 63 height 41
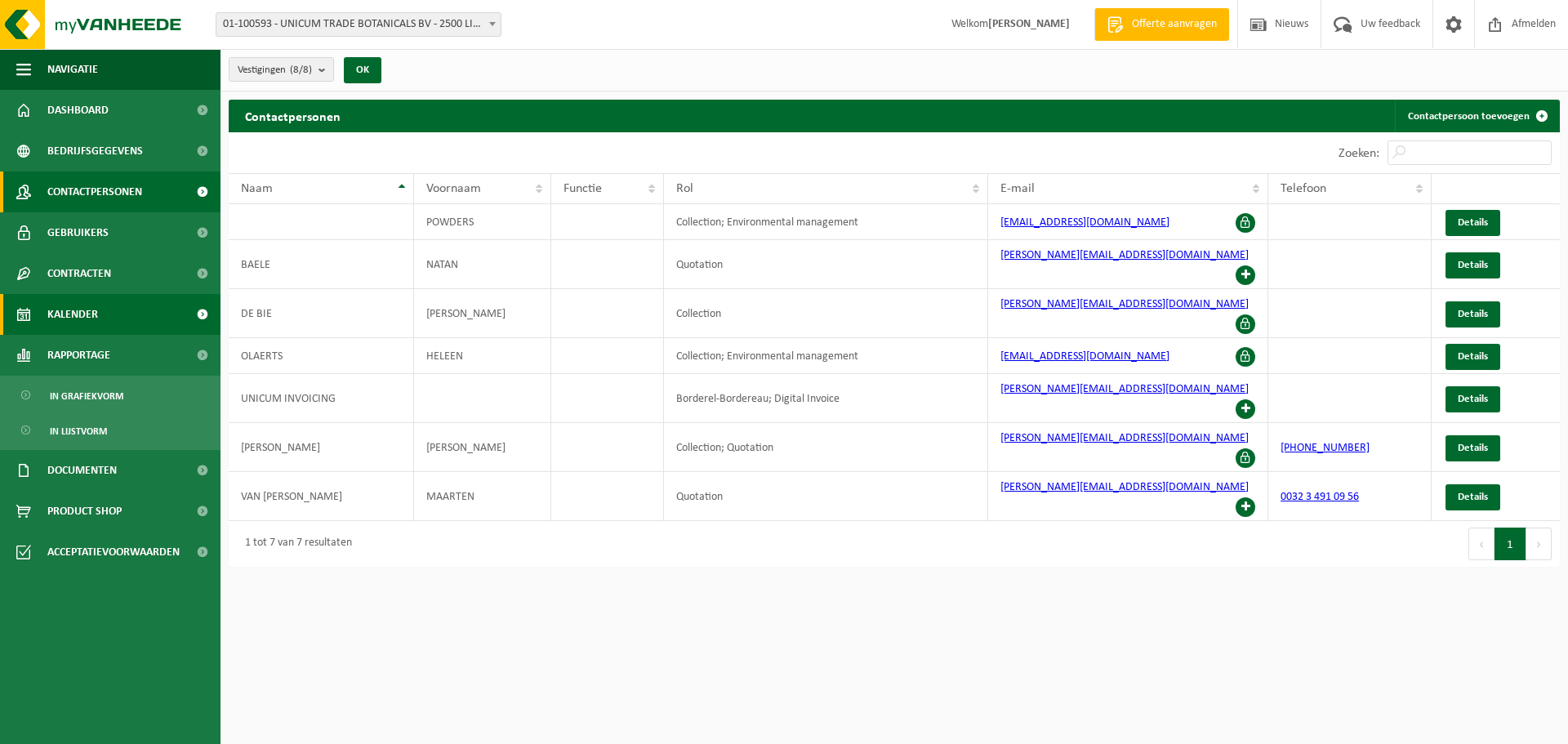
click at [103, 312] on link "Kalender" at bounding box center [110, 314] width 220 height 41
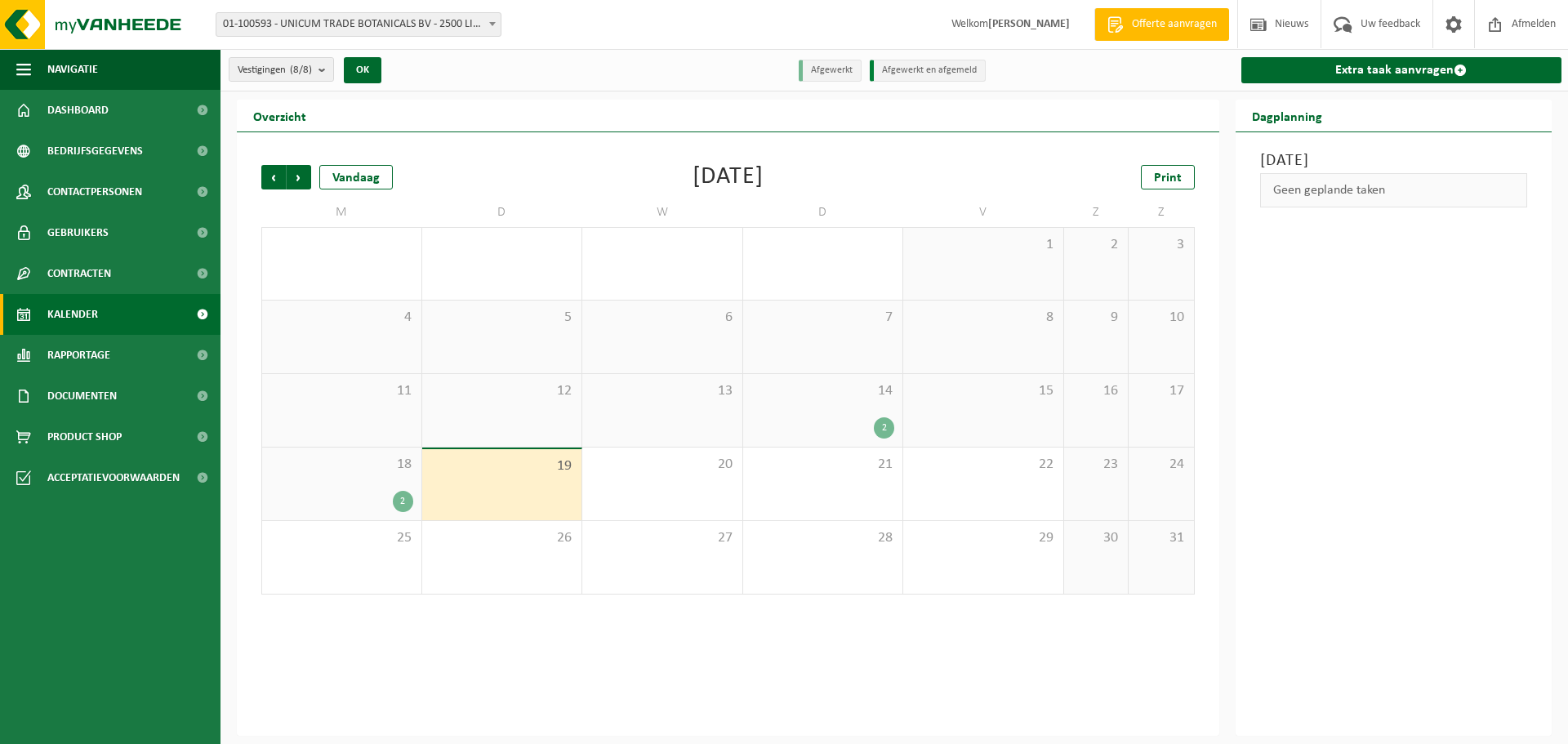
click at [113, 273] on link "Contracten" at bounding box center [110, 273] width 220 height 41
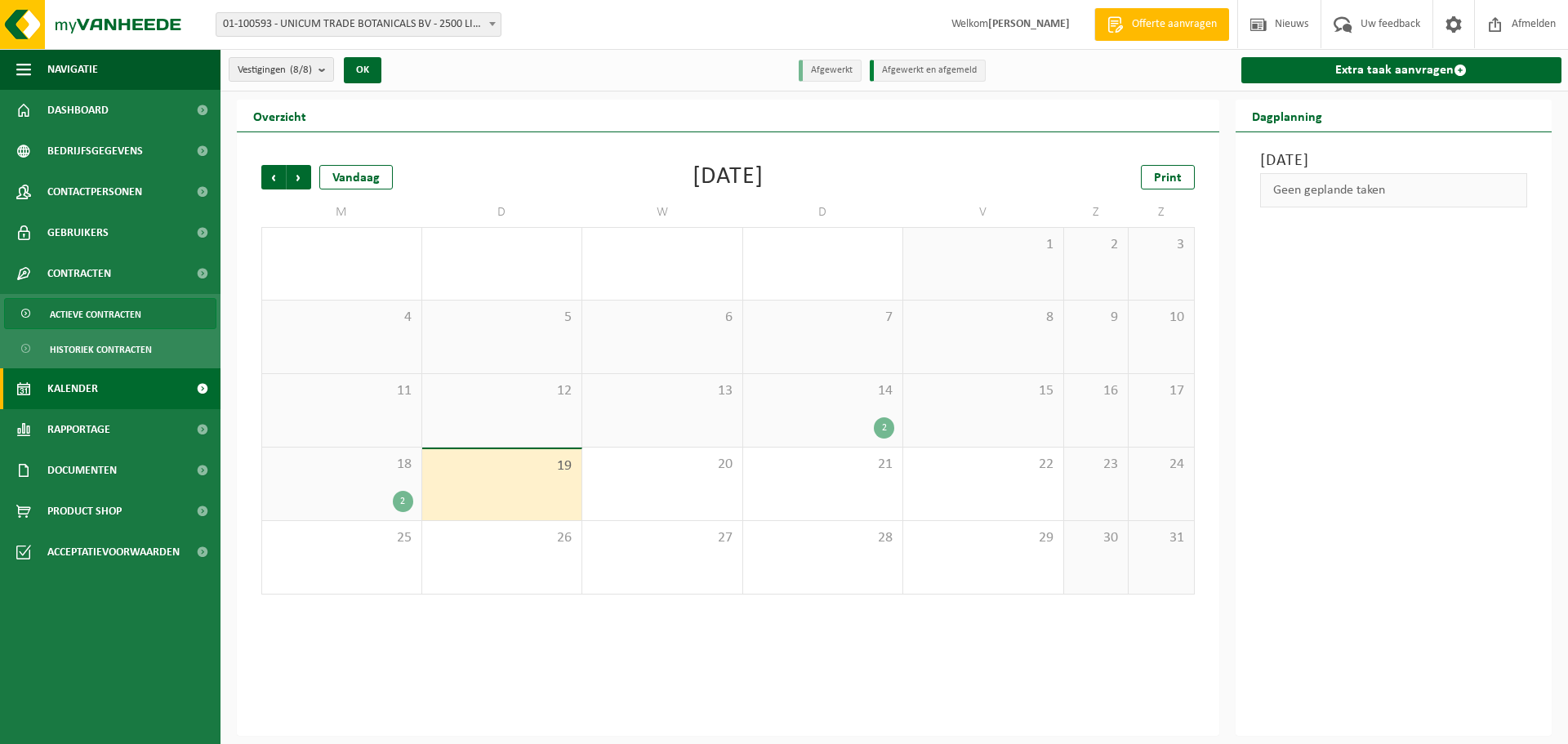
click at [96, 318] on span "Actieve contracten" at bounding box center [96, 314] width 92 height 31
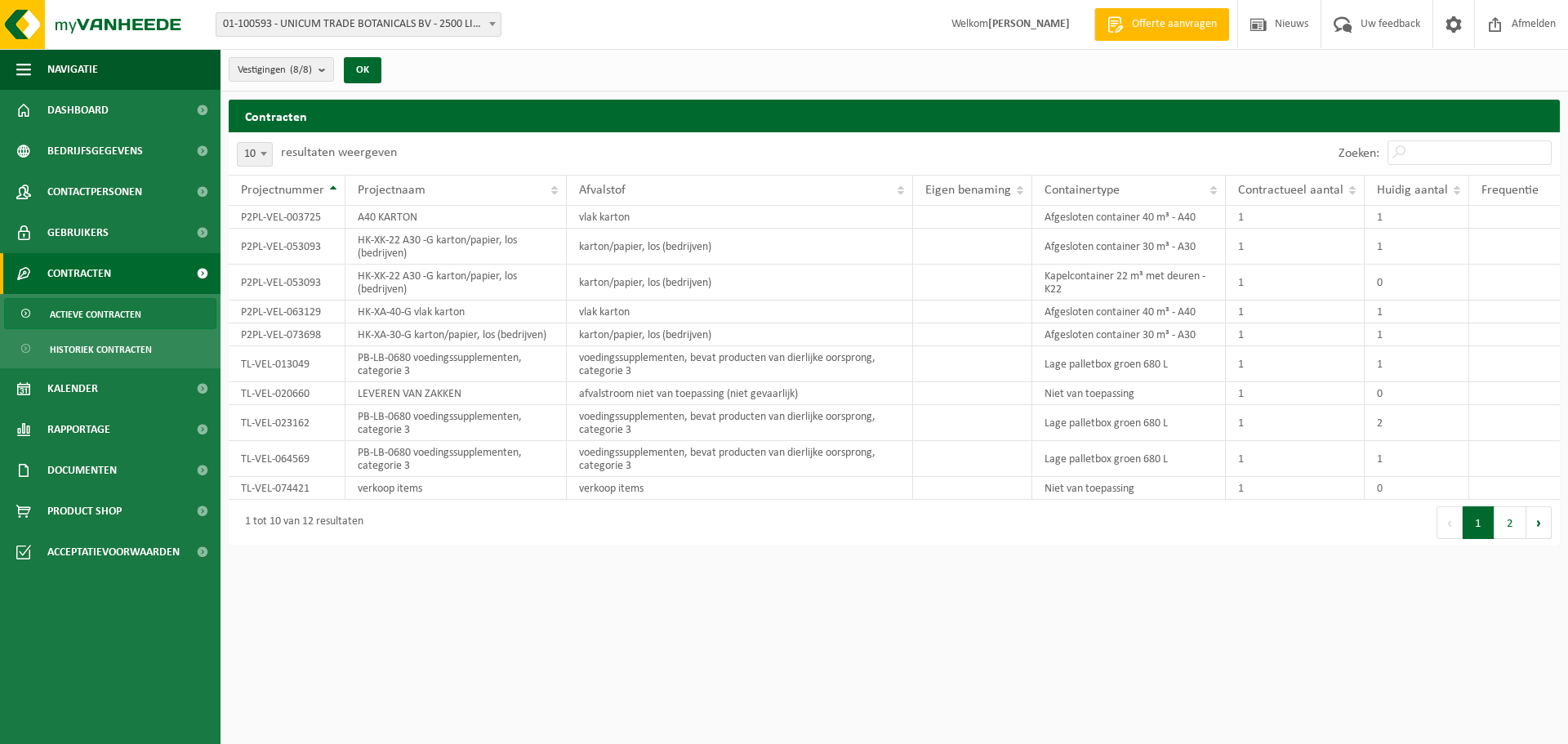
click at [58, 281] on span "Contracten" at bounding box center [79, 273] width 63 height 41
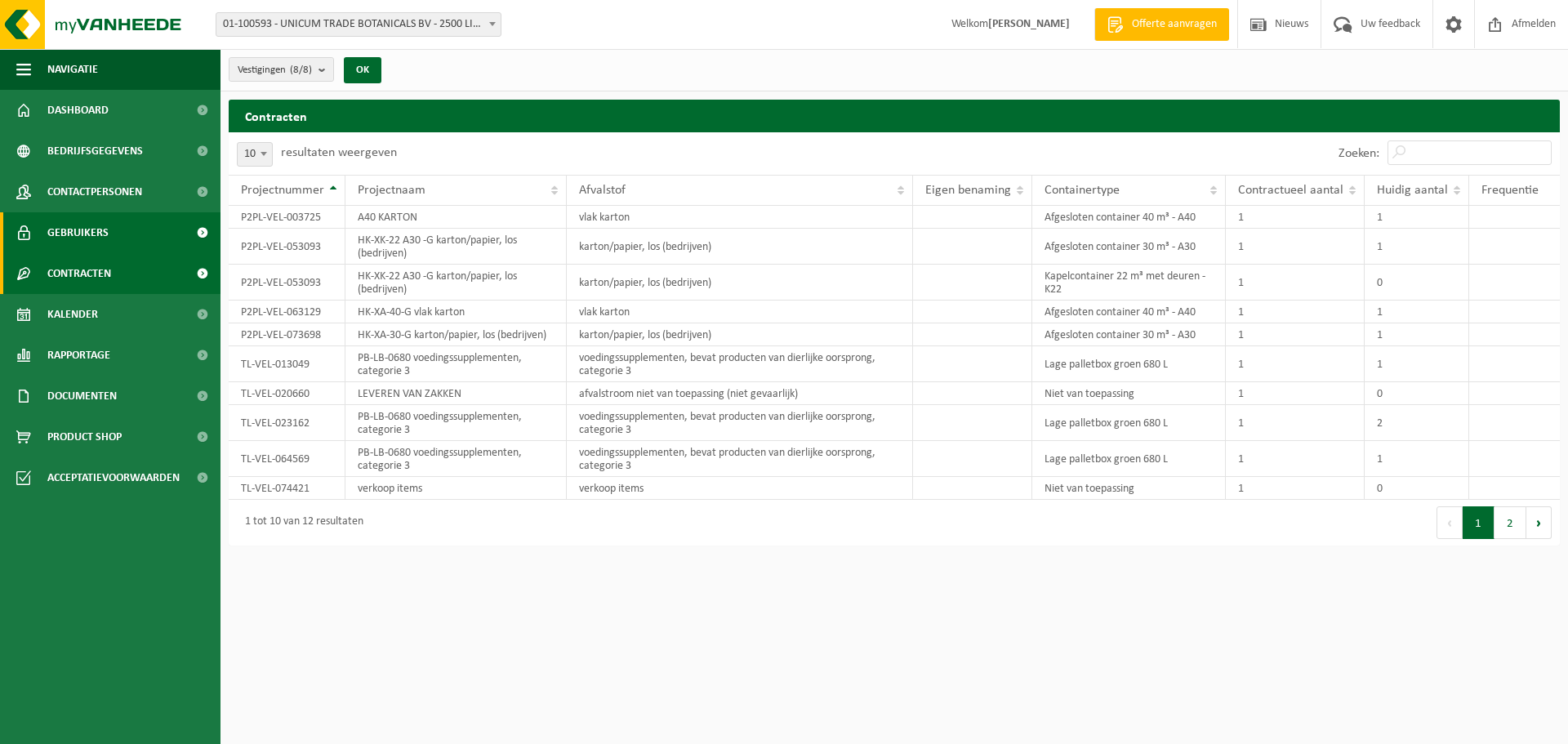
click at [67, 244] on span "Gebruikers" at bounding box center [78, 232] width 61 height 41
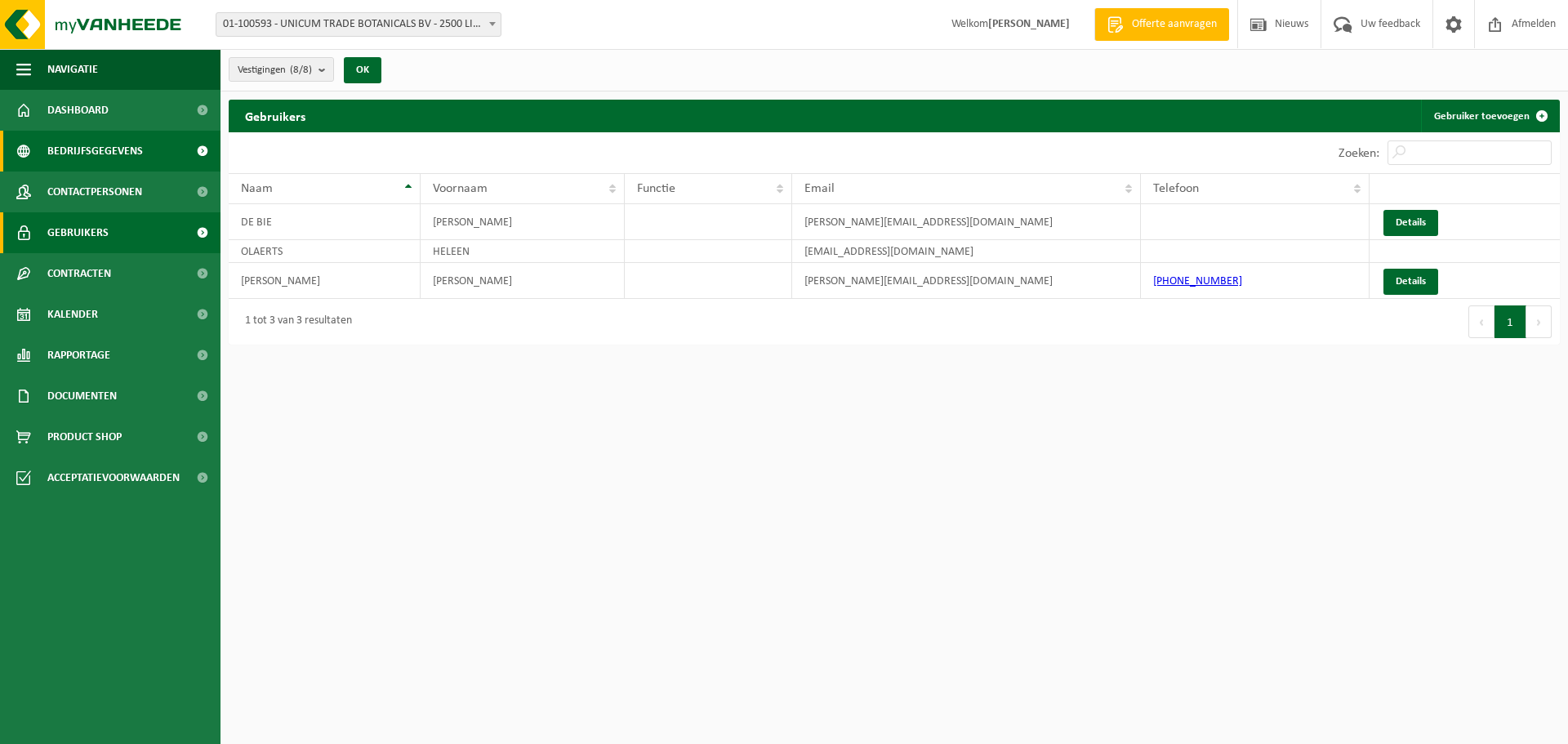
click at [84, 153] on span "Bedrijfsgegevens" at bounding box center [95, 151] width 96 height 41
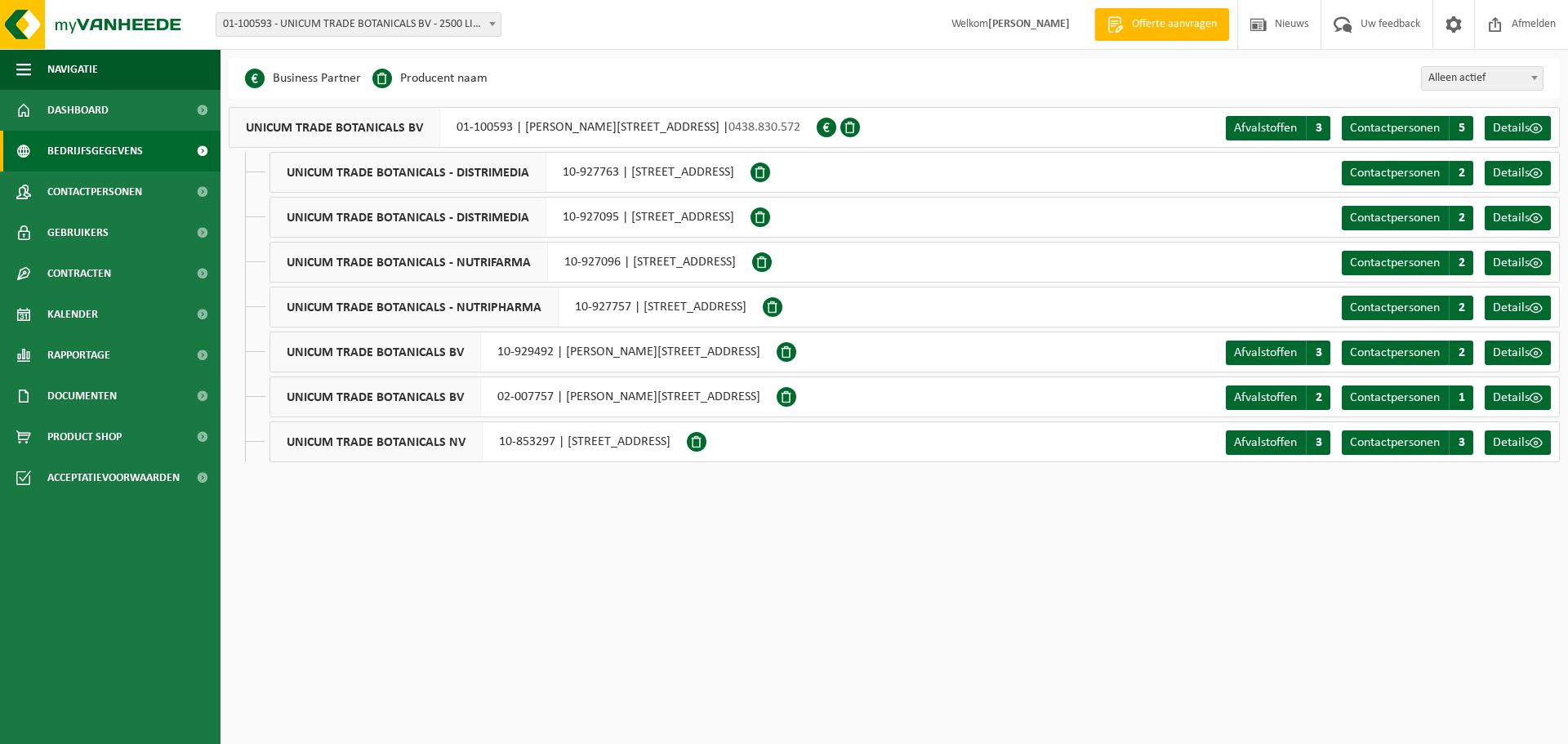
click at [720, 133] on div "UNICUM TRADE BOTANICALS BV 01-100593 | JOSEPH VAN INSTRAAT 21, 2500 LIER | 0438…" at bounding box center [522, 127] width 588 height 41
click at [1431, 129] on span "Contactpersonen" at bounding box center [1395, 128] width 90 height 13
